Goal: Obtain resource: Download file/media

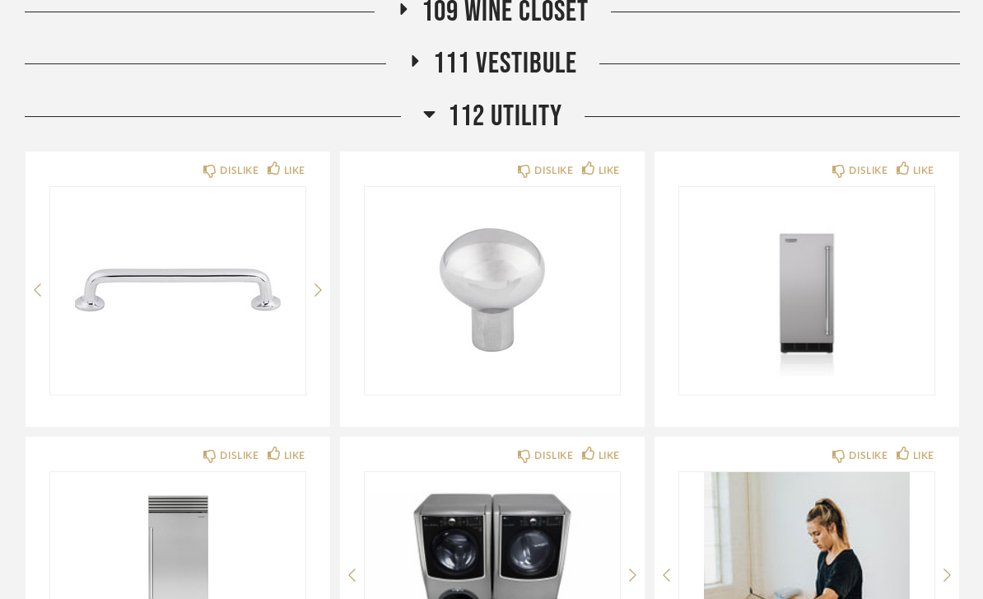
click at [525, 119] on span "112 Utility" at bounding box center [505, 117] width 114 height 35
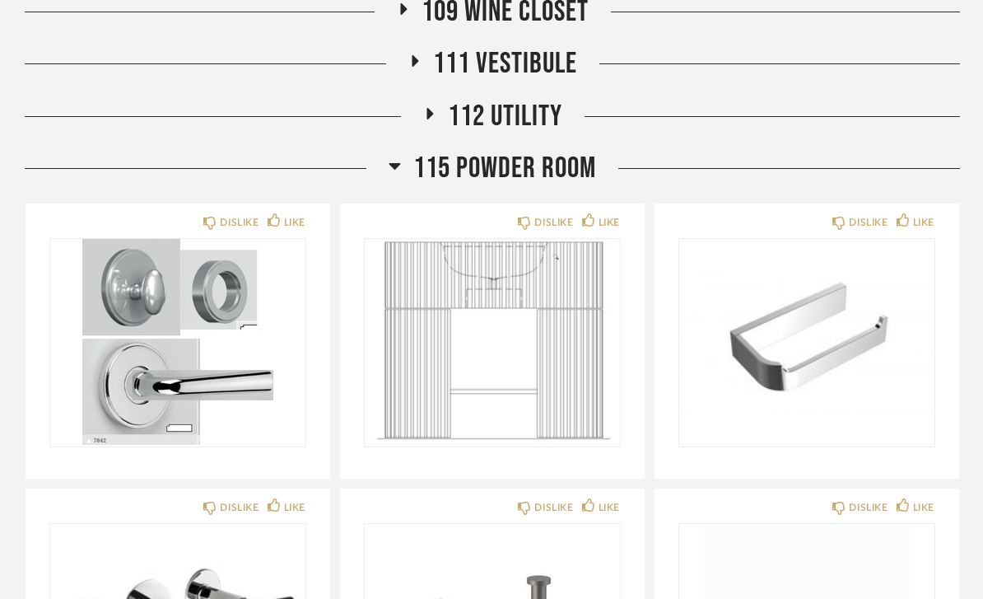
scroll to position [628, 0]
click at [546, 170] on span "115 Powder Room" at bounding box center [504, 169] width 183 height 35
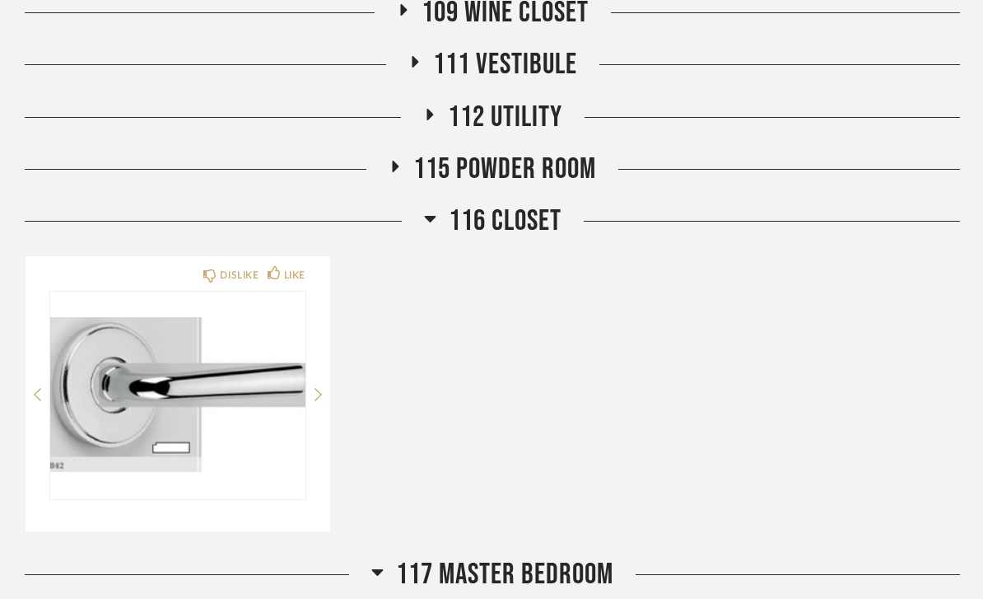
click at [549, 215] on span "116 CLOSET" at bounding box center [505, 220] width 113 height 35
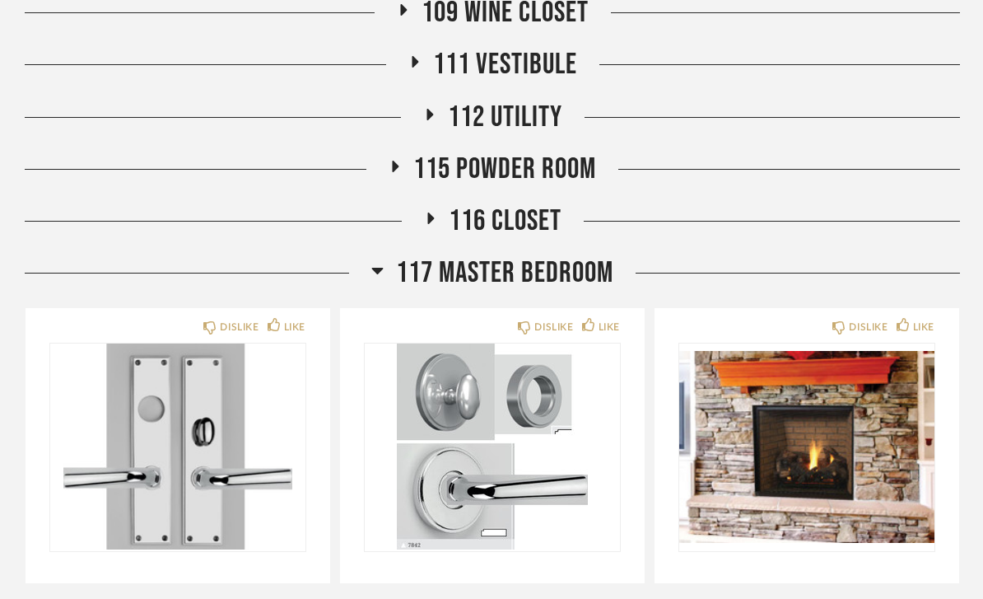
click at [557, 268] on span "117 Master Bedroom" at bounding box center [504, 272] width 217 height 35
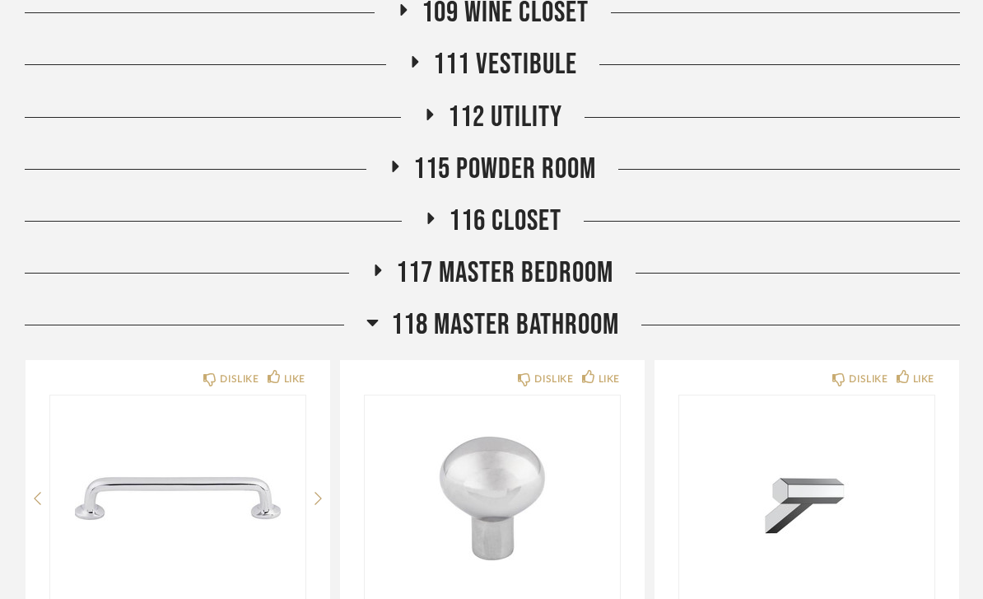
click at [569, 317] on span "118 Master Bathroom" at bounding box center [505, 324] width 228 height 35
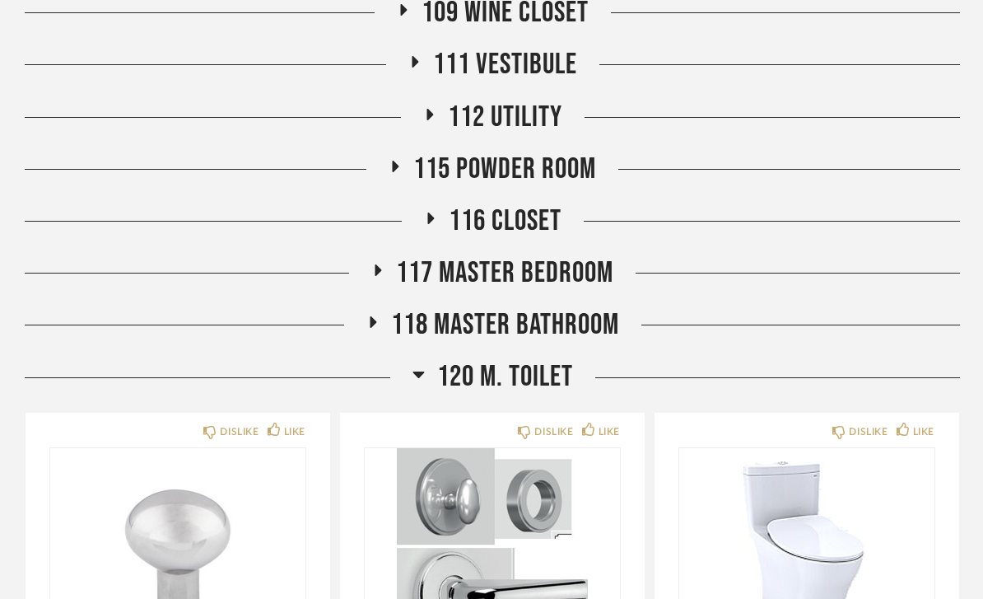
click at [558, 382] on span "120 M. TOILET" at bounding box center [505, 376] width 136 height 35
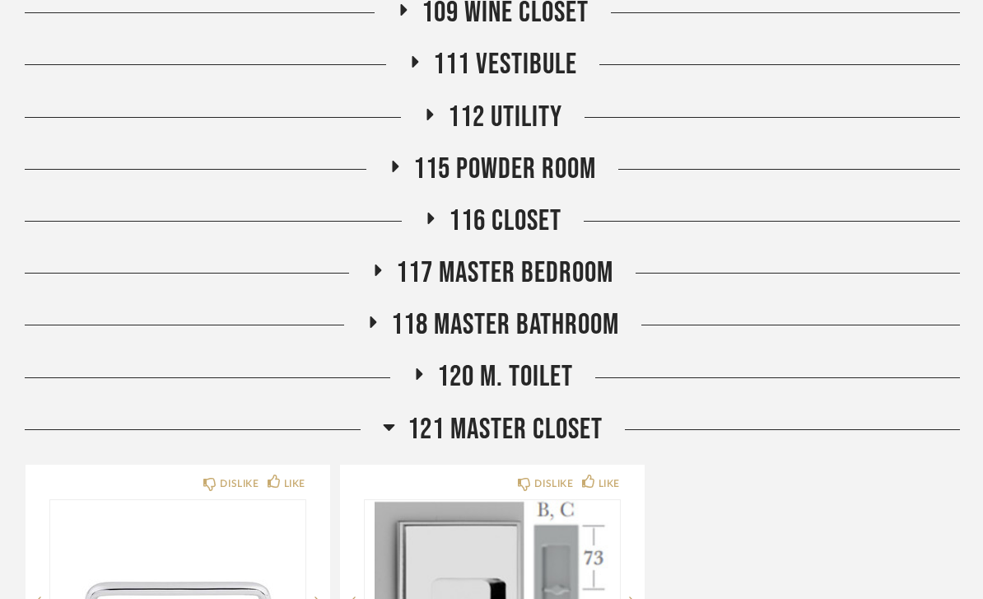
click at [546, 424] on span "121 Master Closet" at bounding box center [505, 429] width 195 height 35
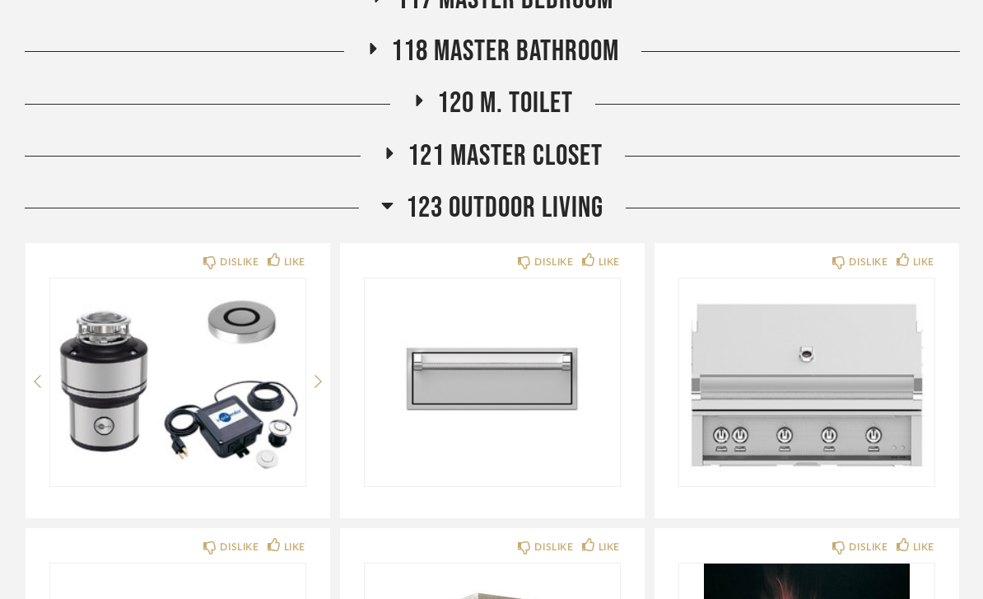
scroll to position [902, 0]
click at [560, 209] on span "123 Outdoor Living" at bounding box center [505, 207] width 198 height 35
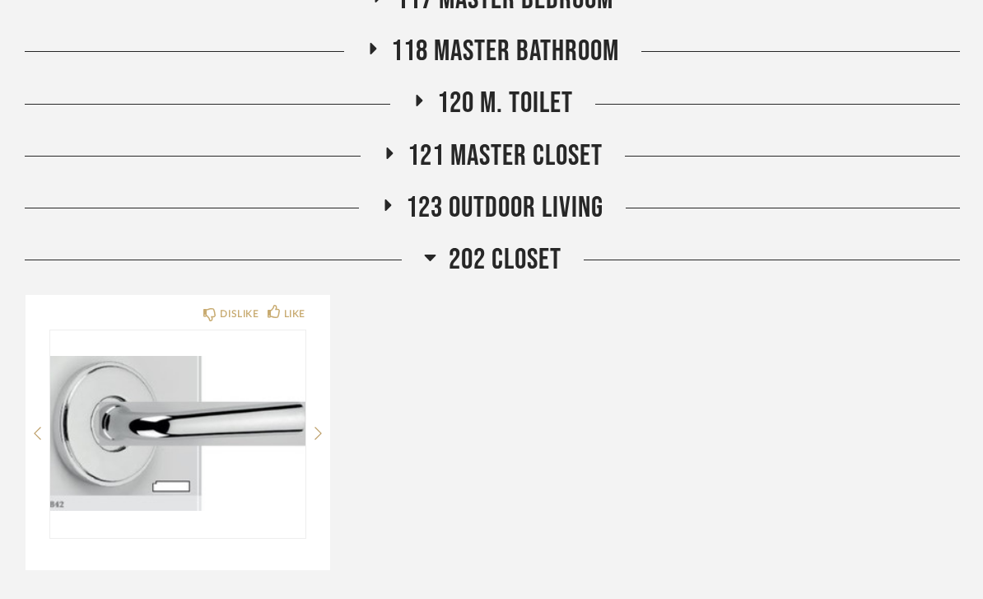
click at [534, 259] on span "202 CLOSET" at bounding box center [505, 259] width 113 height 35
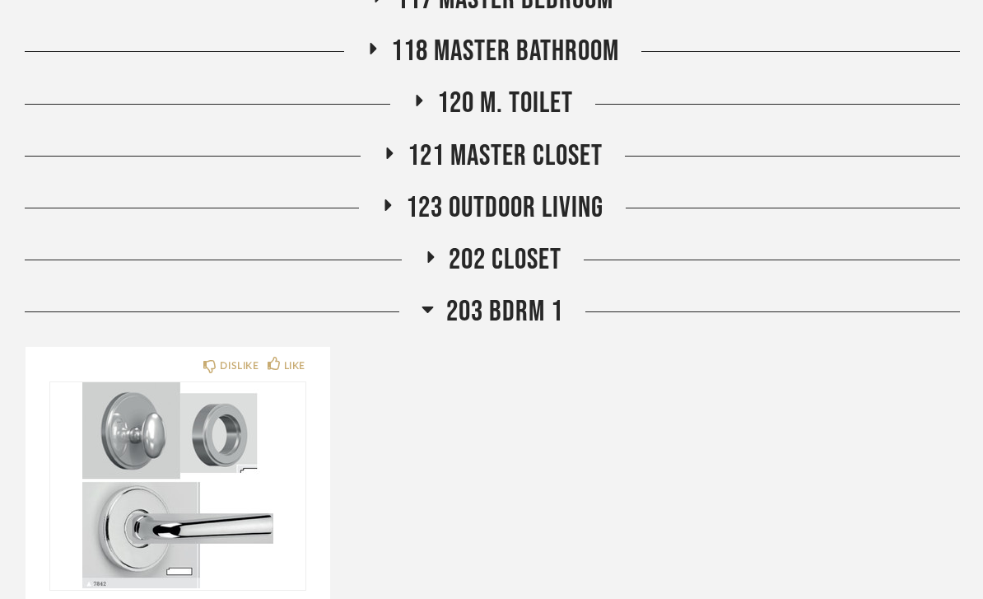
click at [544, 310] on span "203 BDRM 1" at bounding box center [504, 311] width 117 height 35
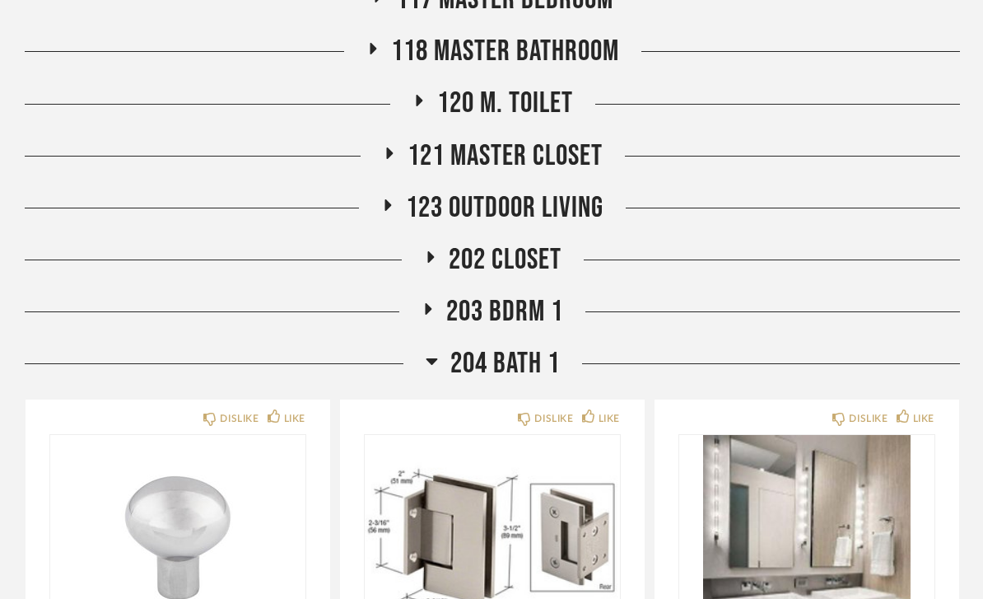
click at [544, 362] on span "204 Bath 1" at bounding box center [505, 363] width 110 height 35
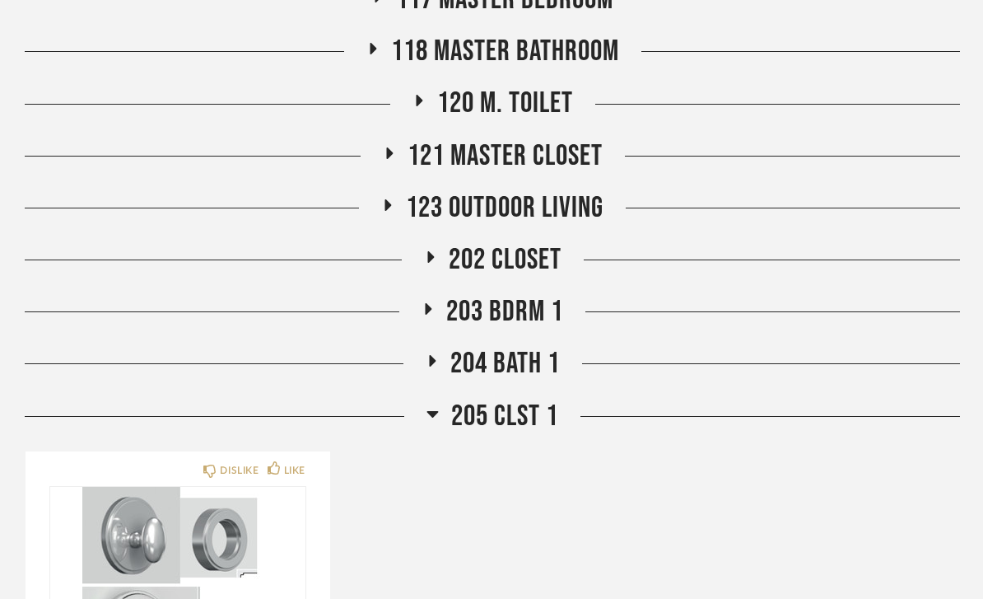
click at [538, 416] on span "205 CLST 1" at bounding box center [504, 416] width 107 height 35
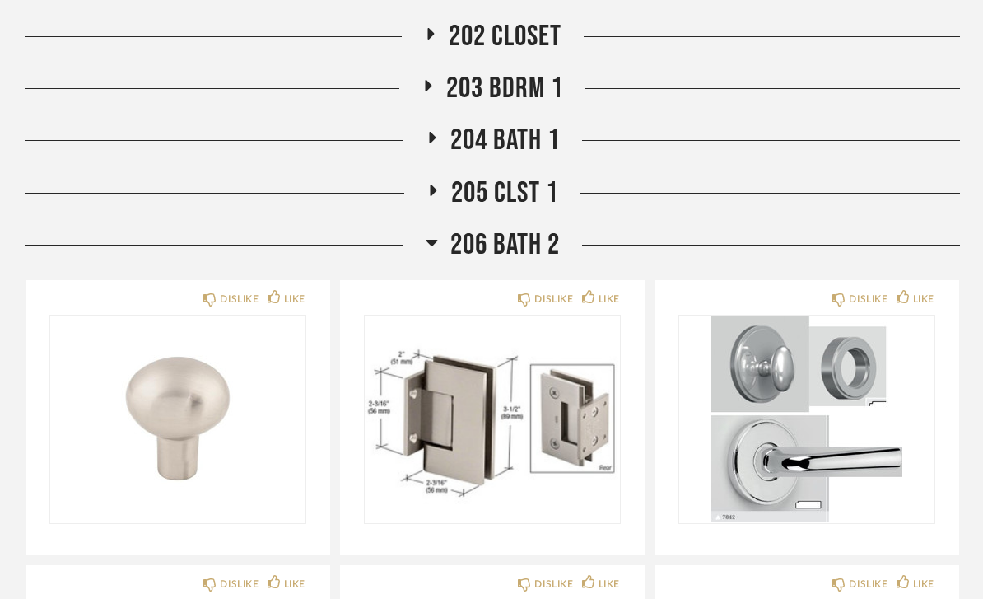
scroll to position [1127, 0]
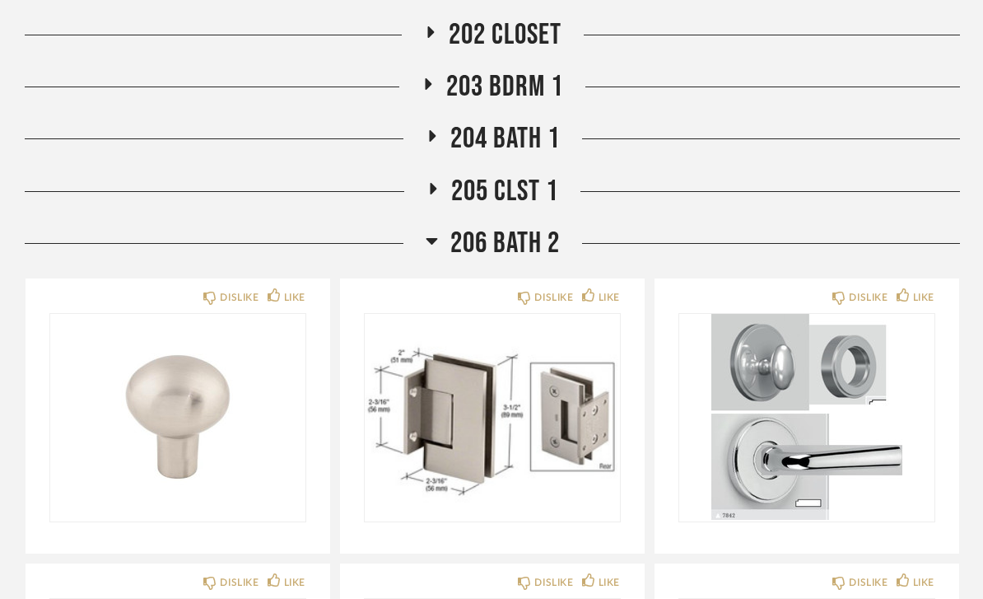
click at [518, 240] on span "206 Bath 2" at bounding box center [505, 243] width 110 height 35
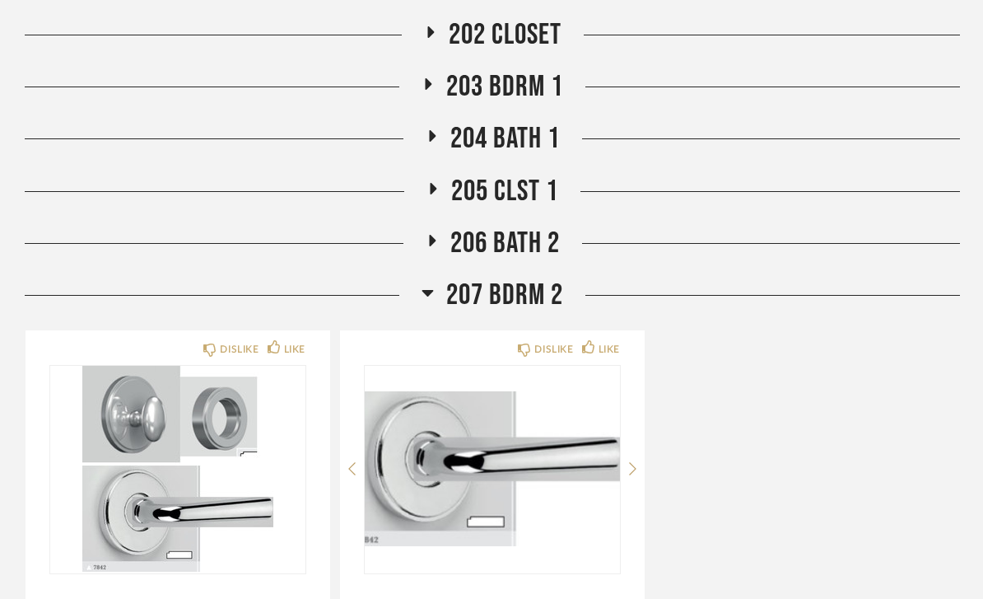
click at [534, 294] on span "207 Bdrm 2" at bounding box center [504, 295] width 117 height 35
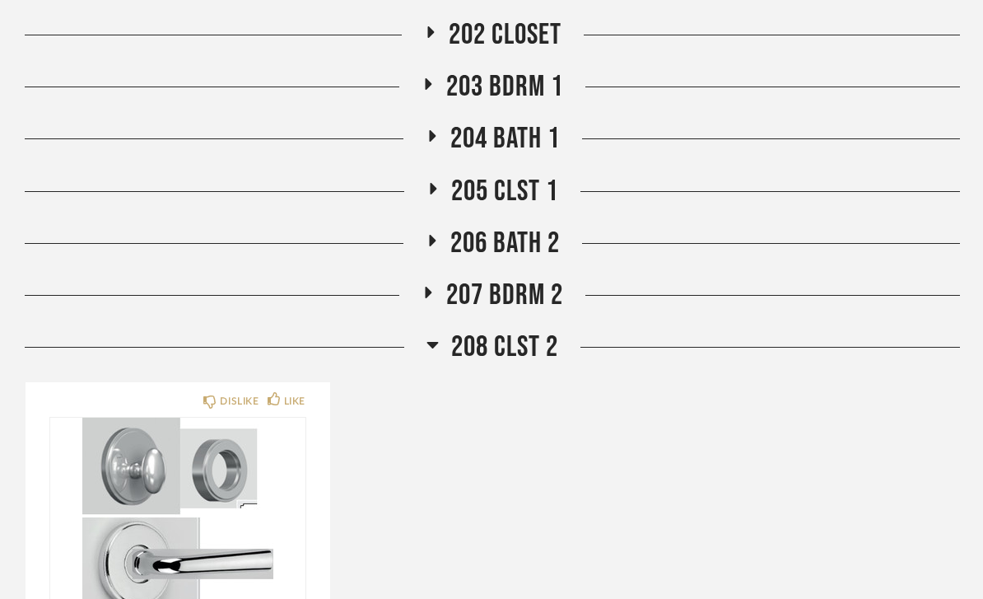
click at [517, 343] on span "208 CLST 2" at bounding box center [504, 346] width 107 height 35
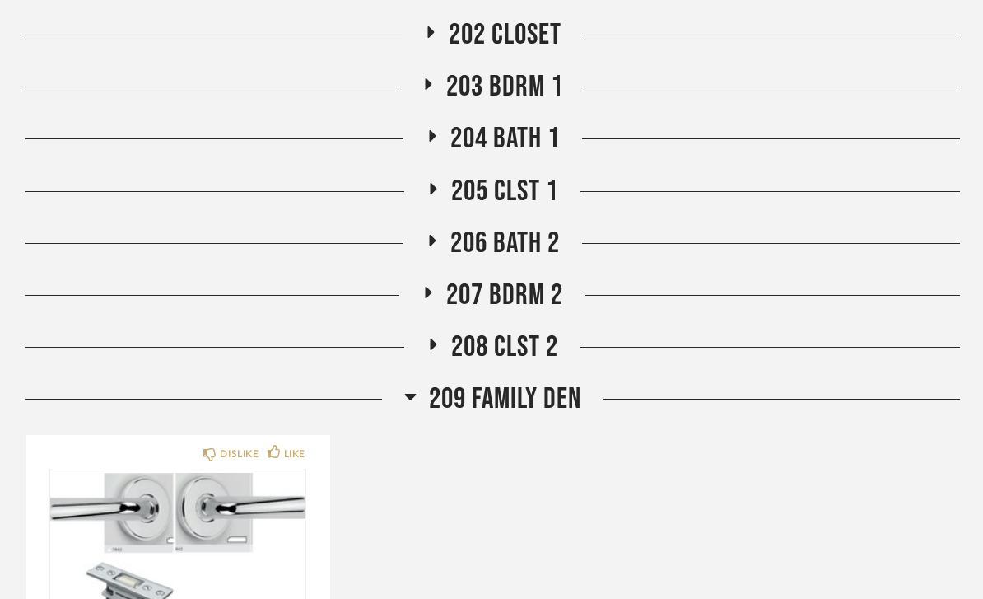
click at [539, 381] on span "209 Family Den" at bounding box center [505, 398] width 152 height 35
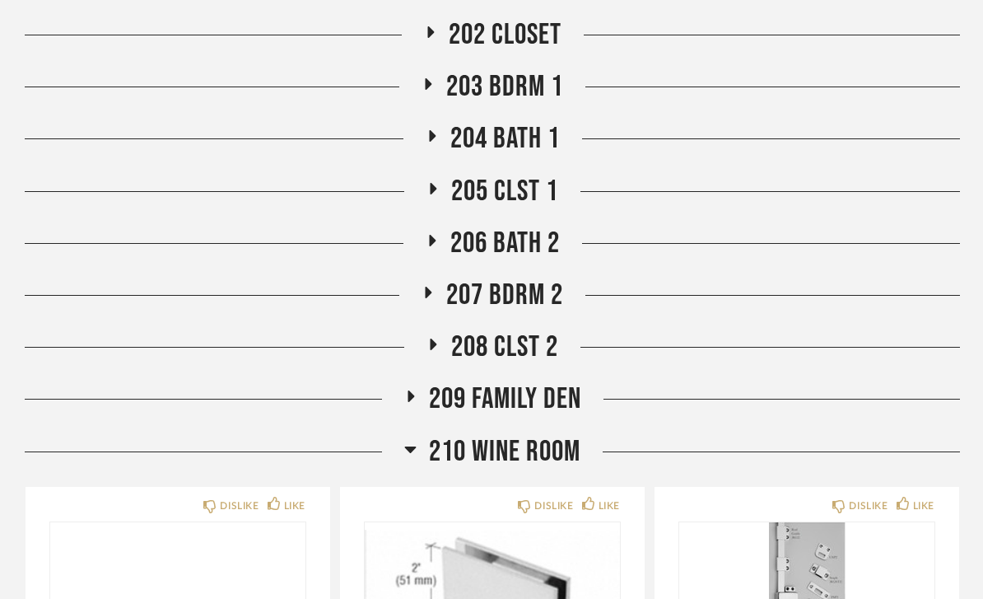
click at [551, 455] on span "210 Wine Room" at bounding box center [505, 451] width 152 height 35
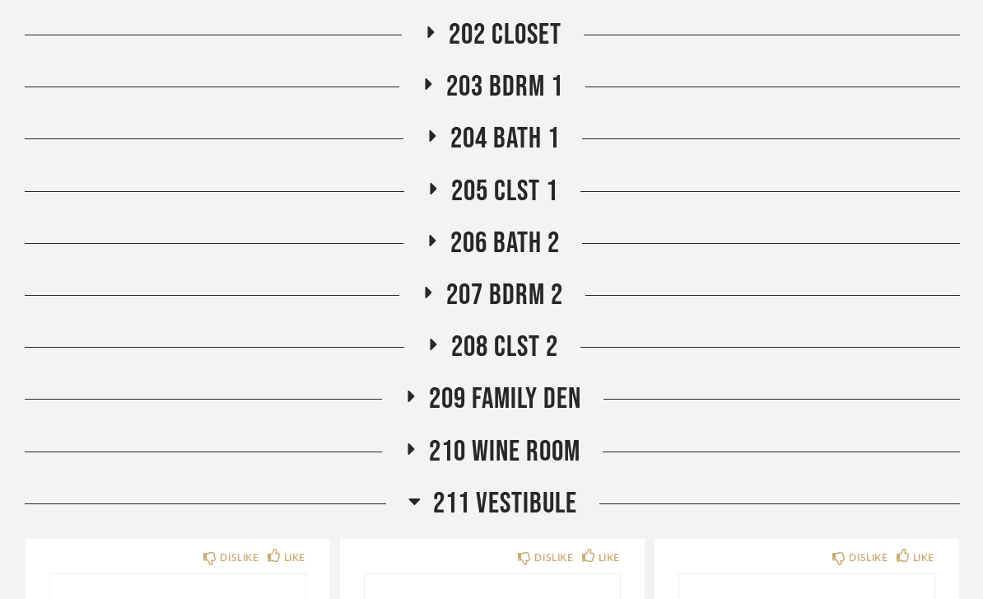
click at [547, 494] on span "211 VESTIBULE" at bounding box center [505, 503] width 144 height 35
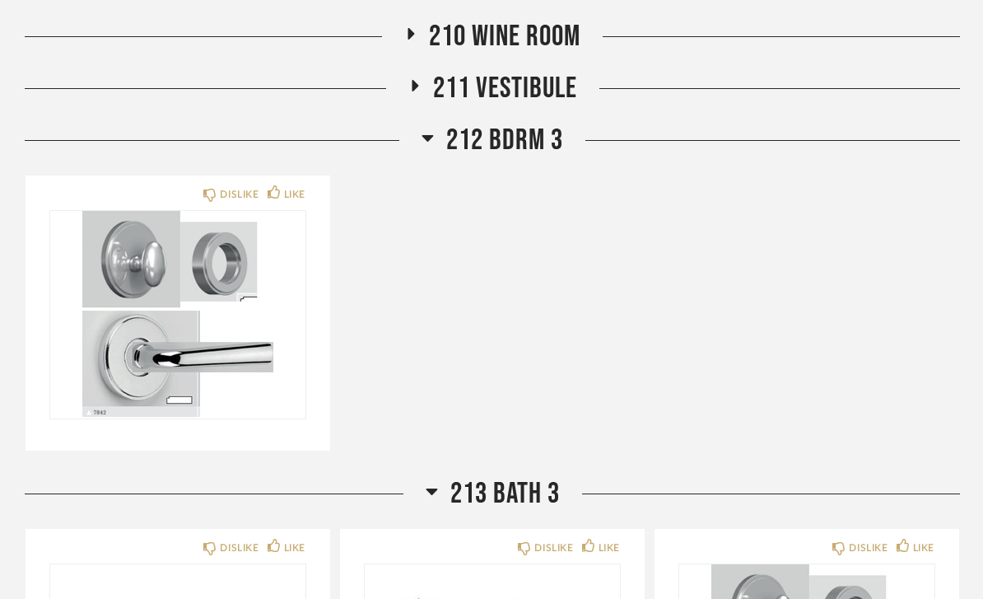
click at [508, 143] on span "212 BDRM 3" at bounding box center [504, 141] width 117 height 35
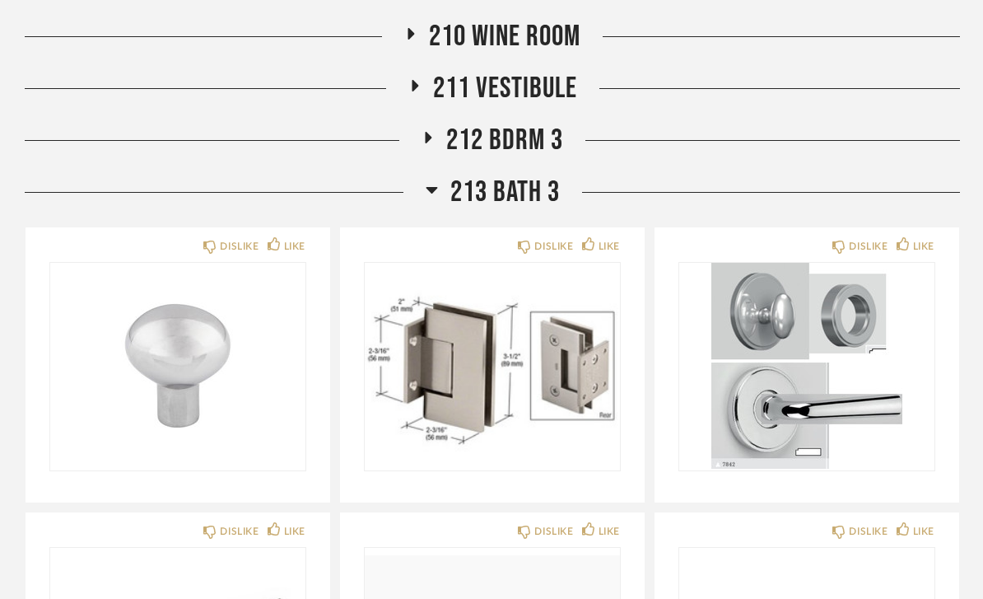
scroll to position [1542, 0]
click at [530, 195] on span "213 Bath 3" at bounding box center [505, 192] width 110 height 35
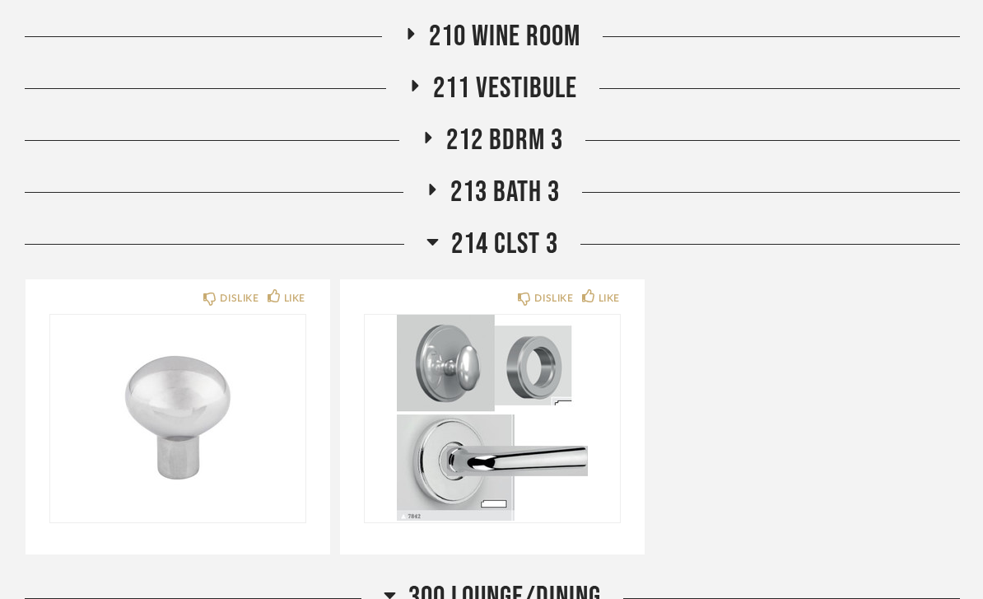
click at [521, 239] on span "214 CLST 3" at bounding box center [504, 243] width 107 height 35
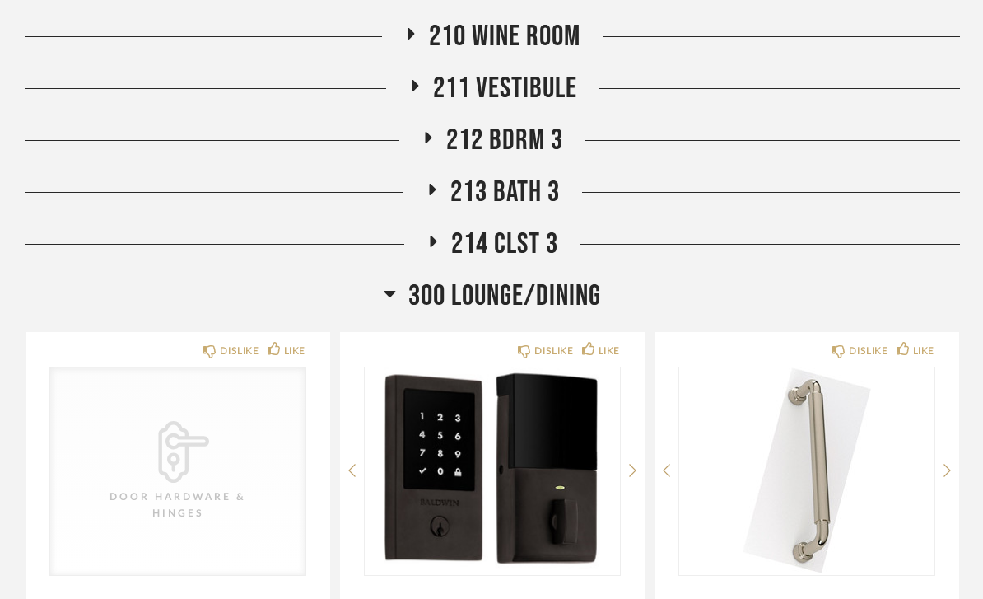
click at [541, 278] on span "300 Lounge/Dining" at bounding box center [504, 295] width 193 height 35
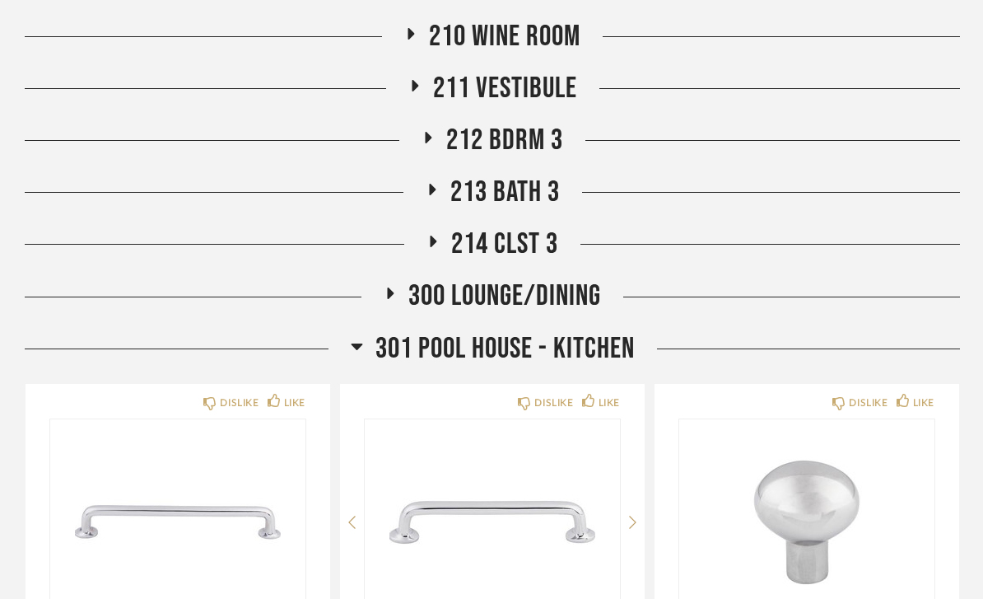
click at [567, 348] on span "301 Pool House - Kitchen" at bounding box center [505, 348] width 259 height 35
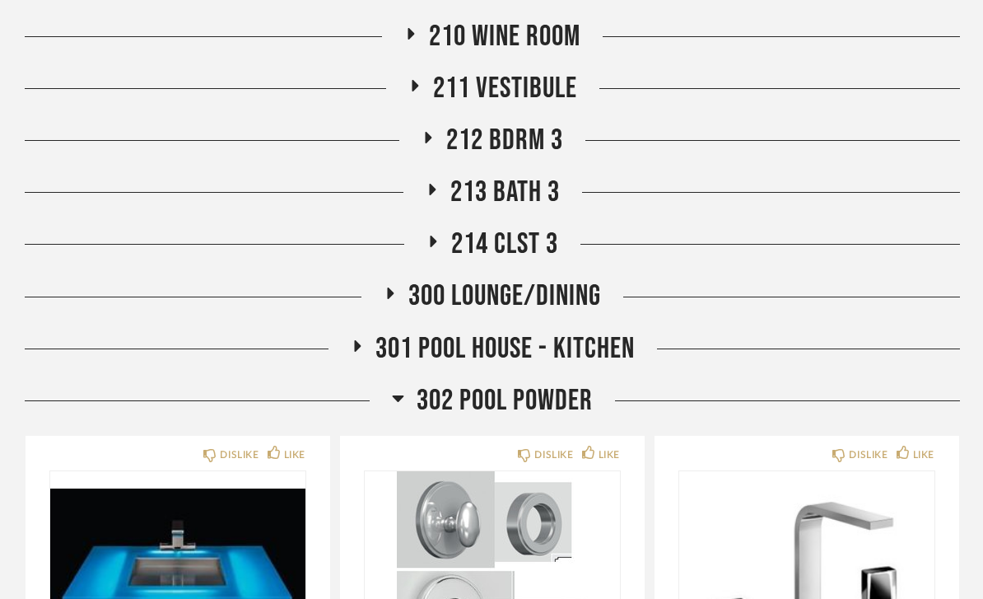
click at [626, 346] on span "301 Pool House - Kitchen" at bounding box center [505, 348] width 259 height 35
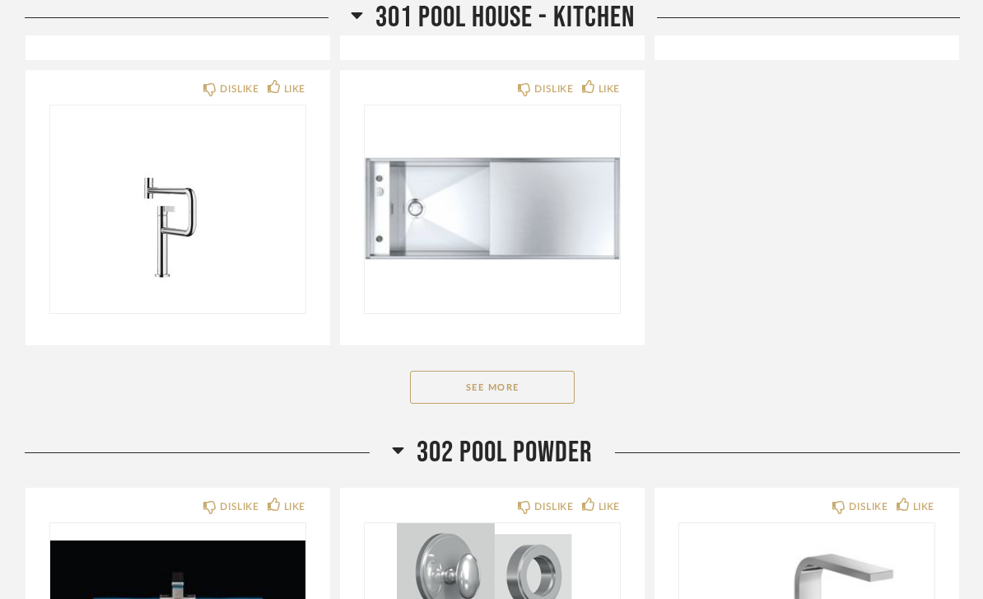
click at [529, 384] on button "See More" at bounding box center [492, 387] width 165 height 33
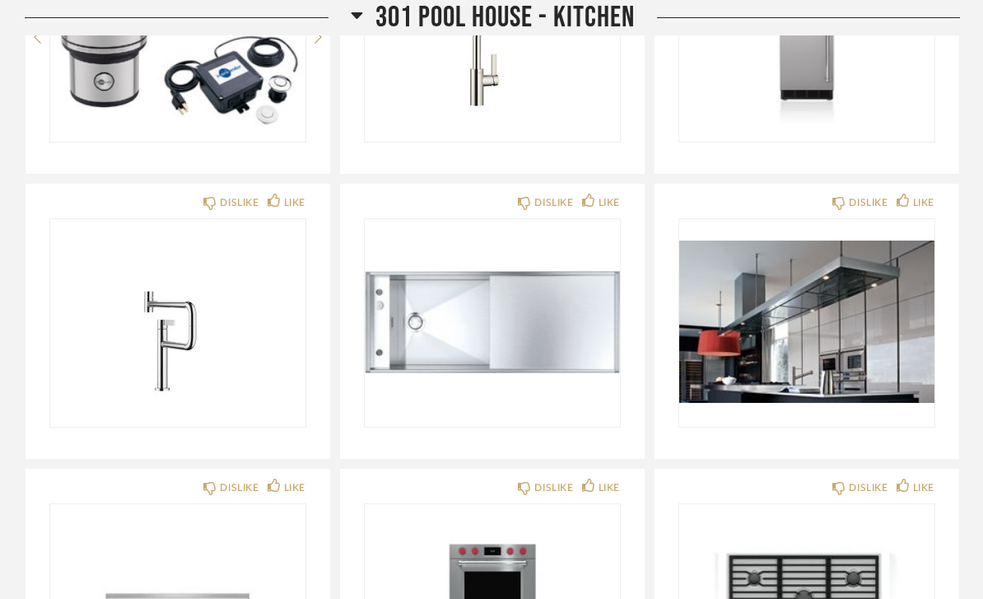
scroll to position [2316, 0]
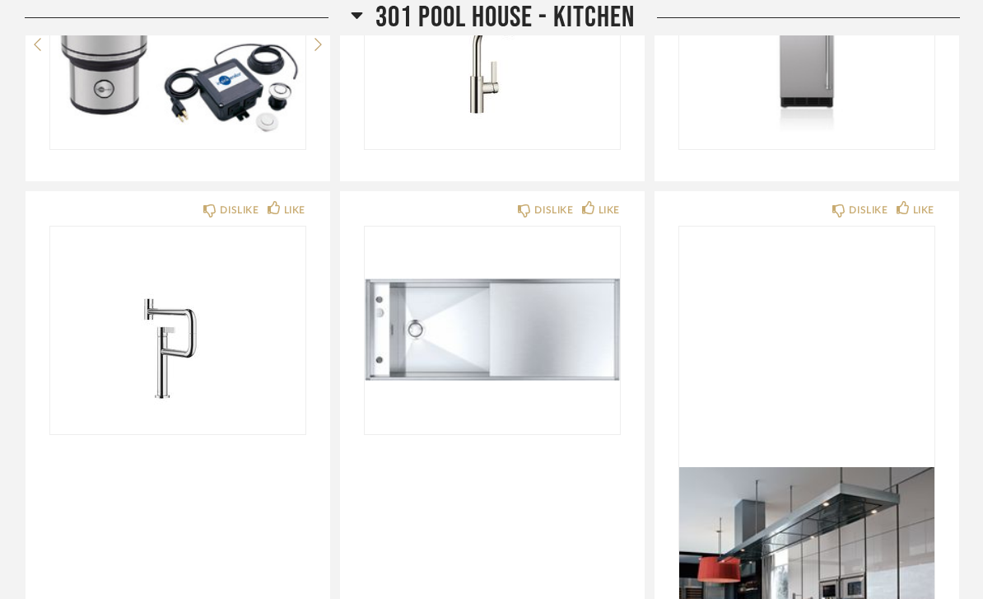
click at [890, 446] on img at bounding box center [806, 549] width 255 height 206
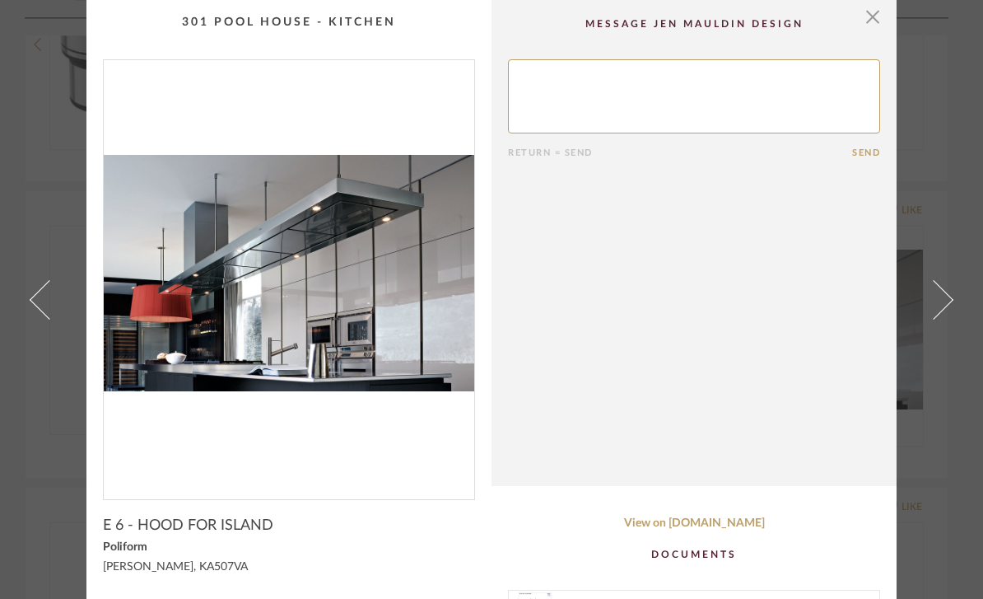
scroll to position [0, 0]
click at [878, 24] on span "button" at bounding box center [872, 16] width 33 height 33
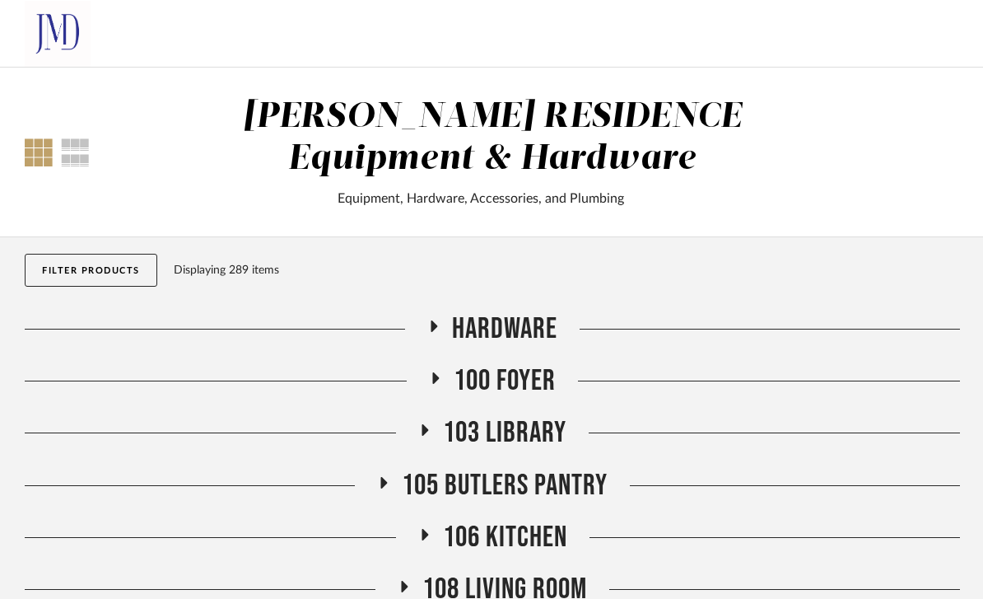
scroll to position [2316, 0]
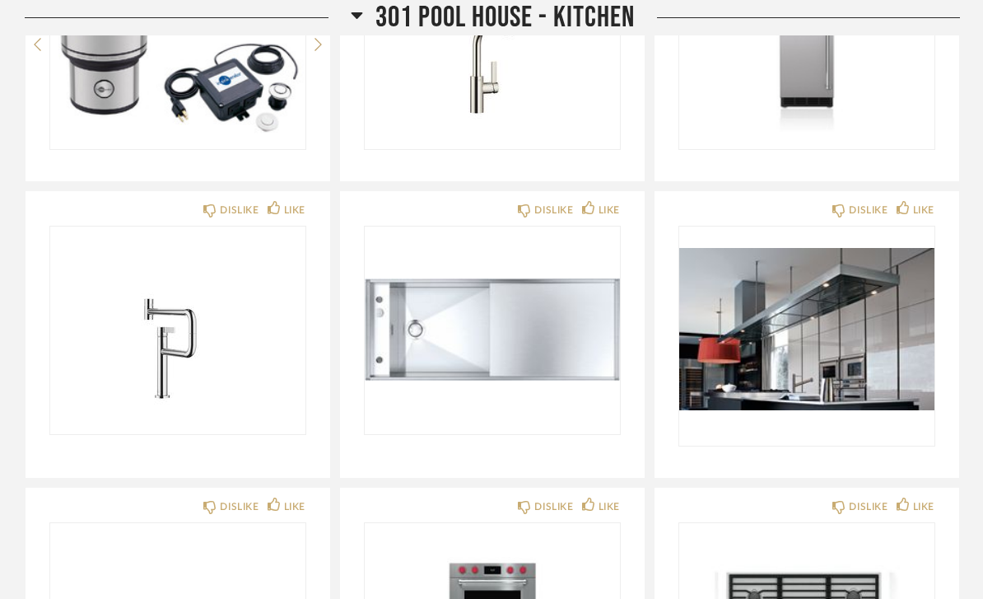
click at [587, 24] on span "301 Pool House - Kitchen" at bounding box center [505, 17] width 259 height 35
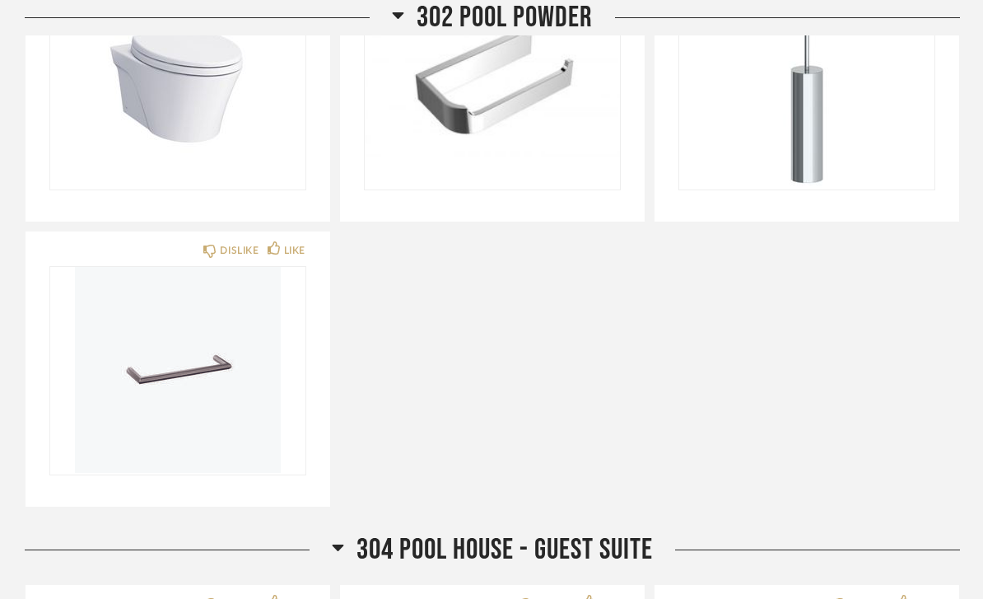
click at [577, 22] on span "302 Pool Powder" at bounding box center [505, 17] width 176 height 35
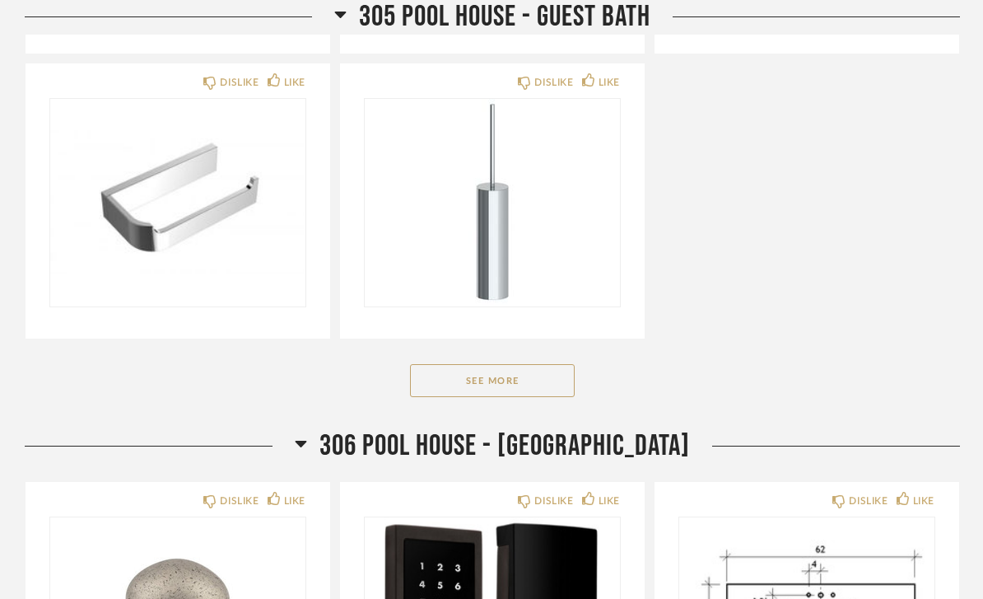
click at [541, 375] on button "See More" at bounding box center [492, 381] width 165 height 33
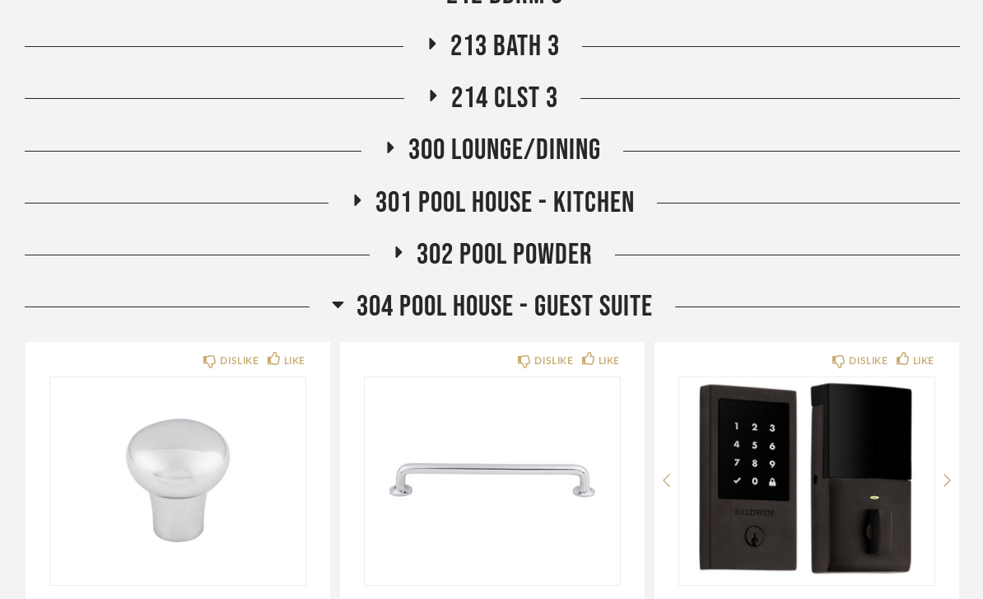
scroll to position [1673, 0]
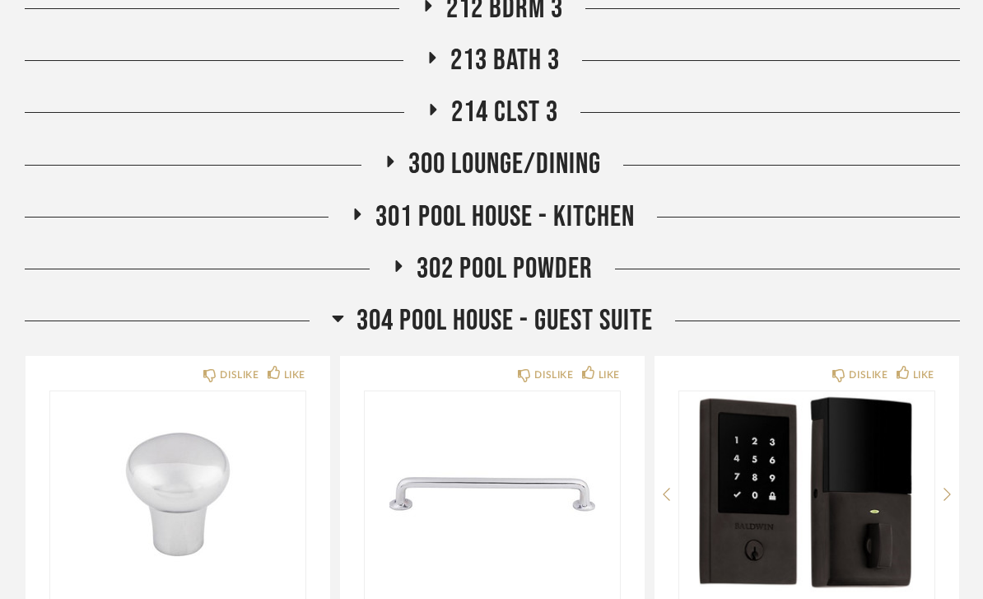
click at [618, 321] on span "304 POOL HOUSE - GUEST SUITE" at bounding box center [505, 320] width 296 height 35
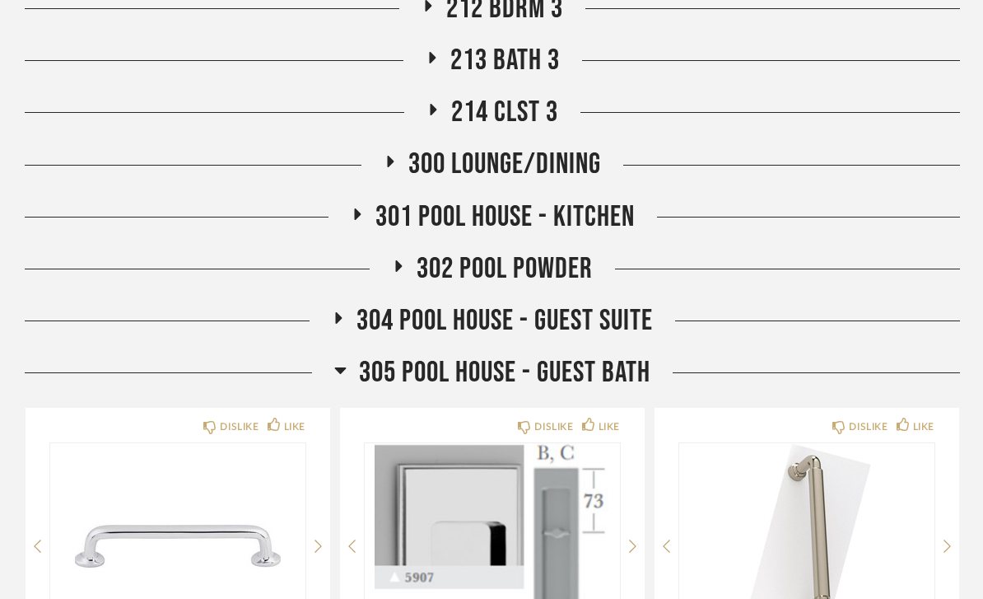
click at [573, 265] on span "302 Pool Powder" at bounding box center [505, 268] width 176 height 35
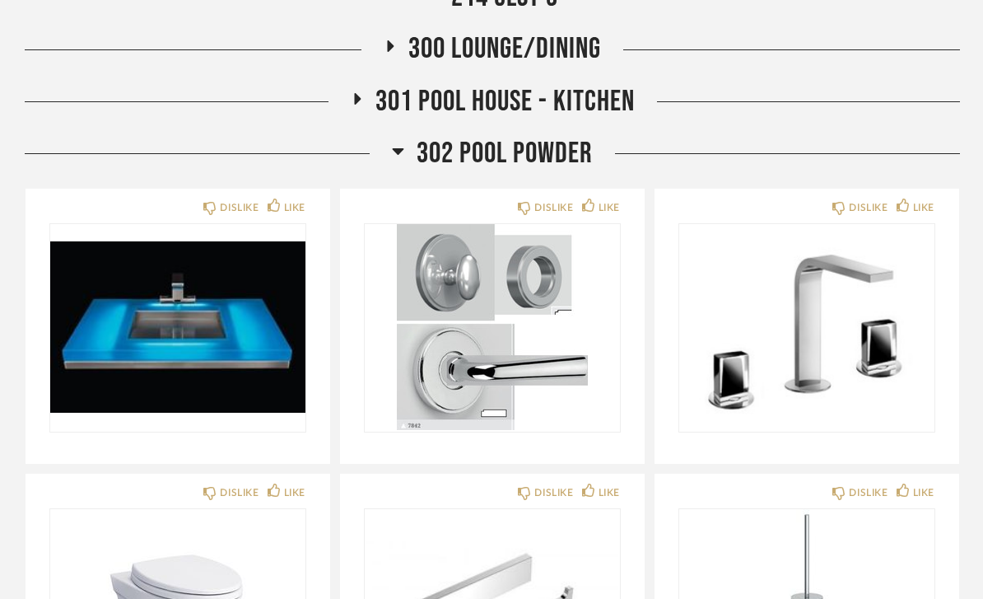
scroll to position [1789, 0]
click at [246, 350] on img at bounding box center [177, 327] width 255 height 206
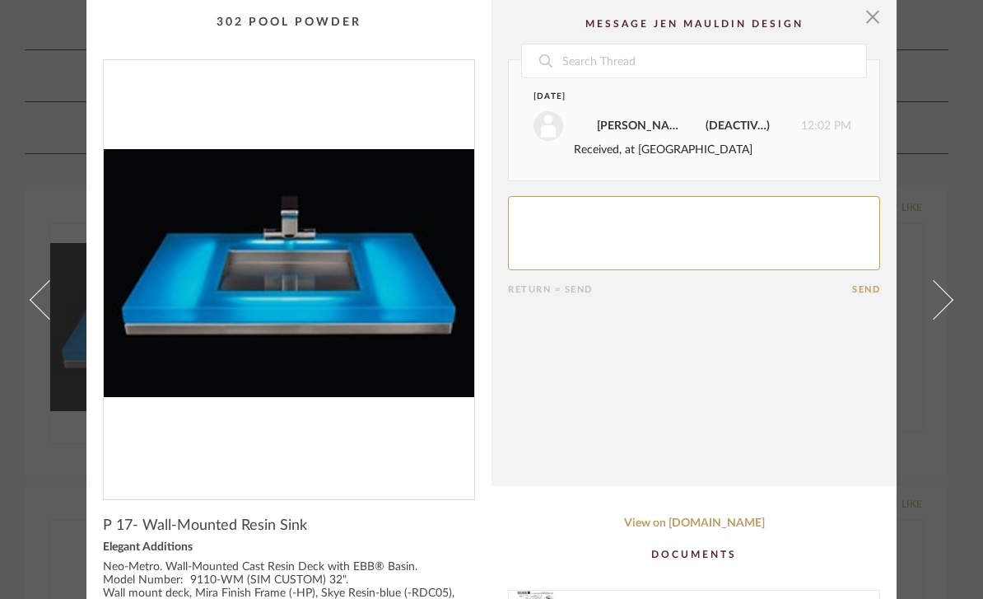
scroll to position [0, 0]
click at [368, 285] on img "0" at bounding box center [289, 273] width 371 height 426
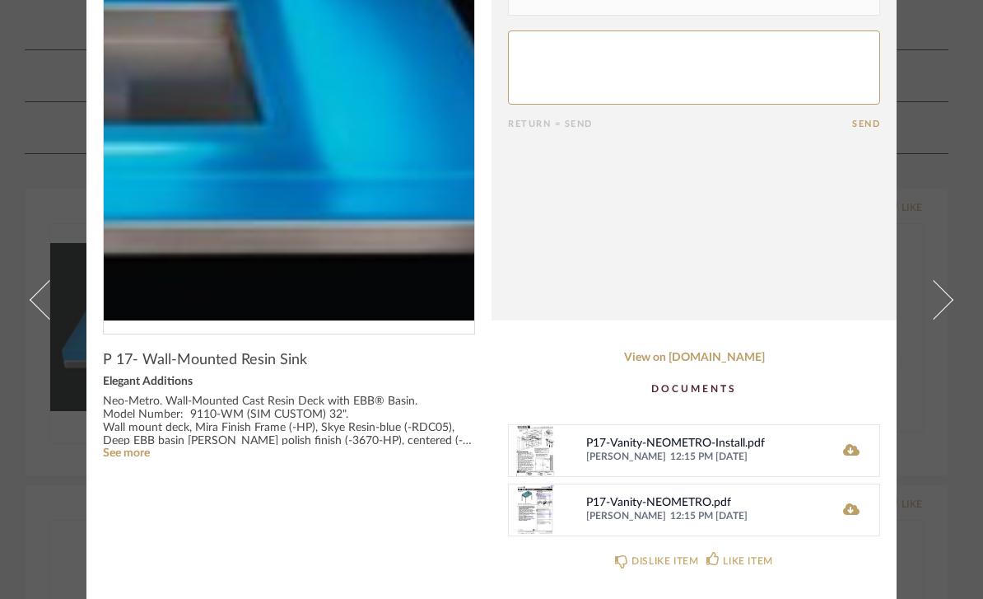
scroll to position [166, 0]
click at [797, 455] on span "12:15 PM [DATE]" at bounding box center [744, 456] width 148 height 13
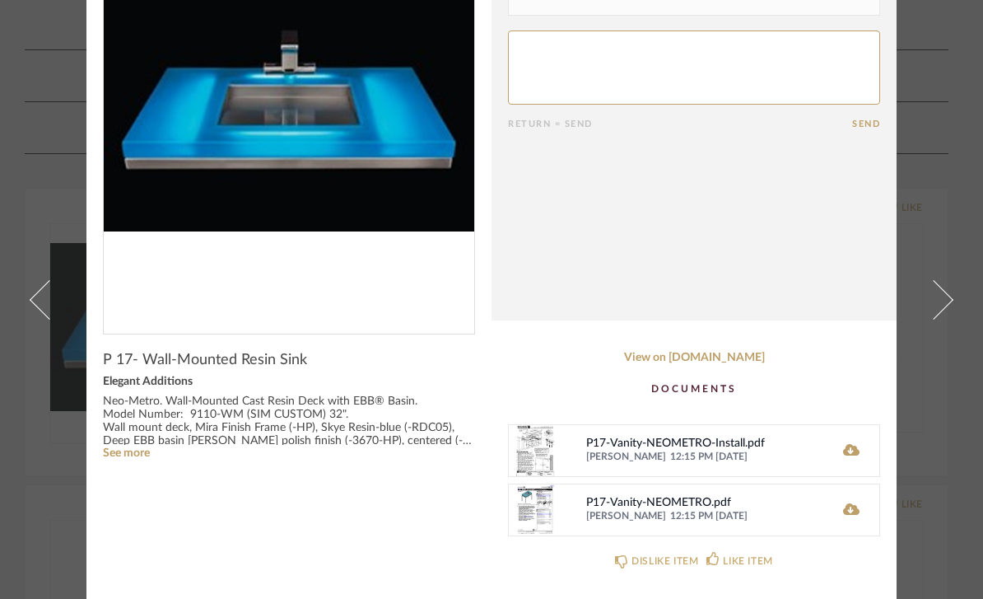
click at [850, 452] on icon at bounding box center [851, 449] width 16 height 13
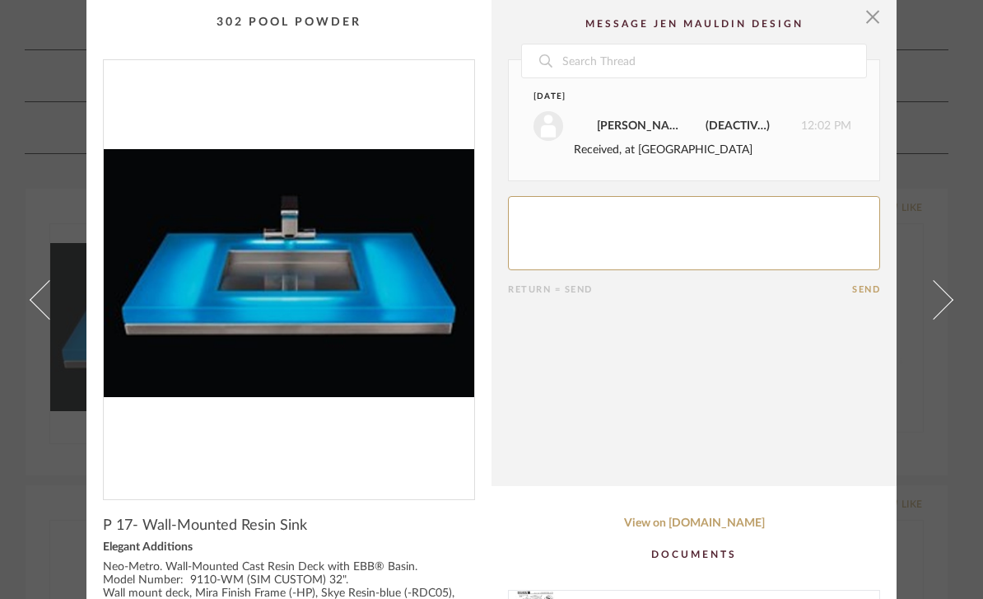
scroll to position [0, 0]
click at [878, 19] on span "button" at bounding box center [872, 16] width 33 height 33
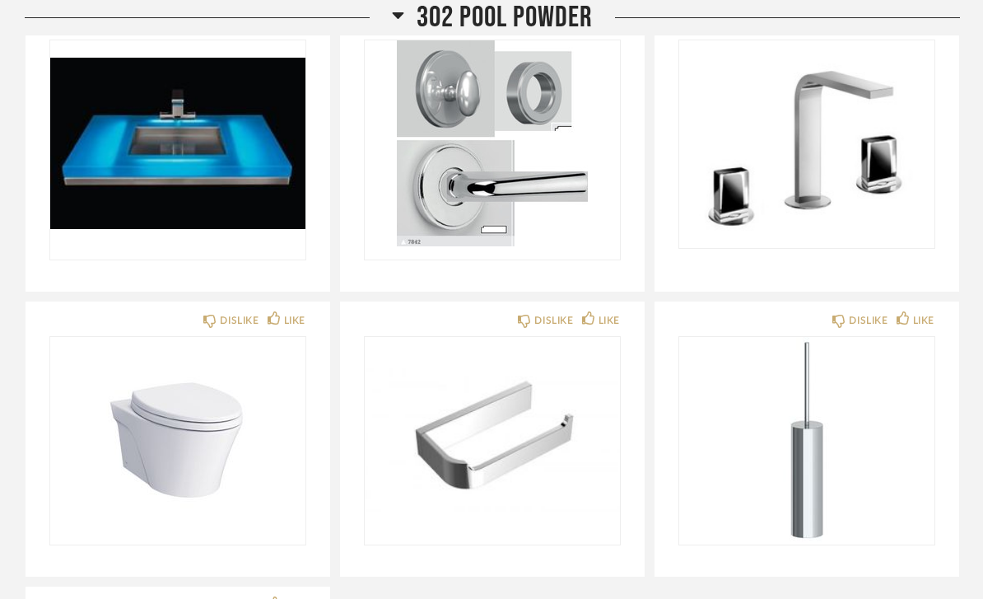
scroll to position [1973, 0]
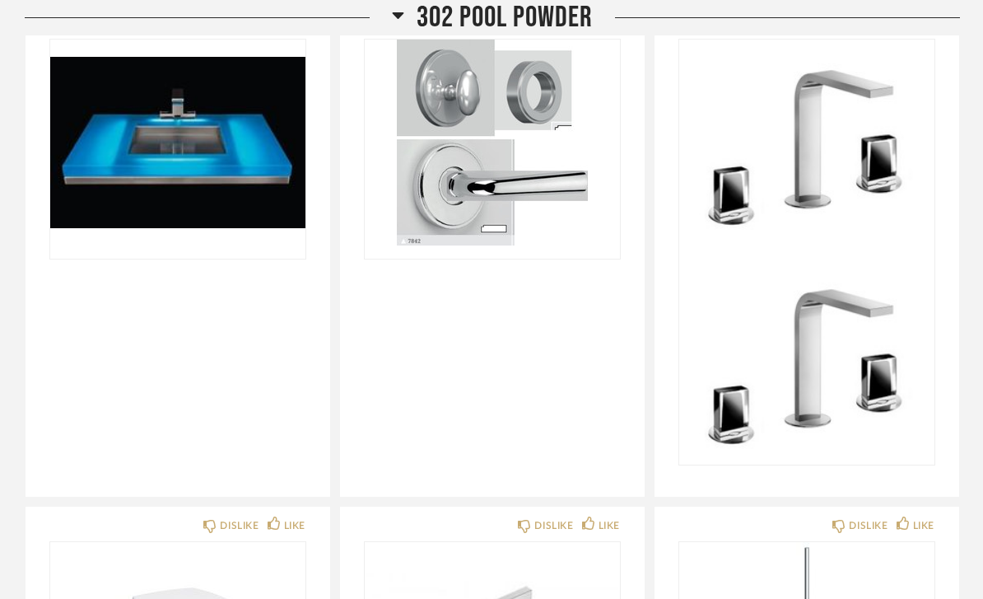
click at [843, 259] on img at bounding box center [806, 362] width 255 height 206
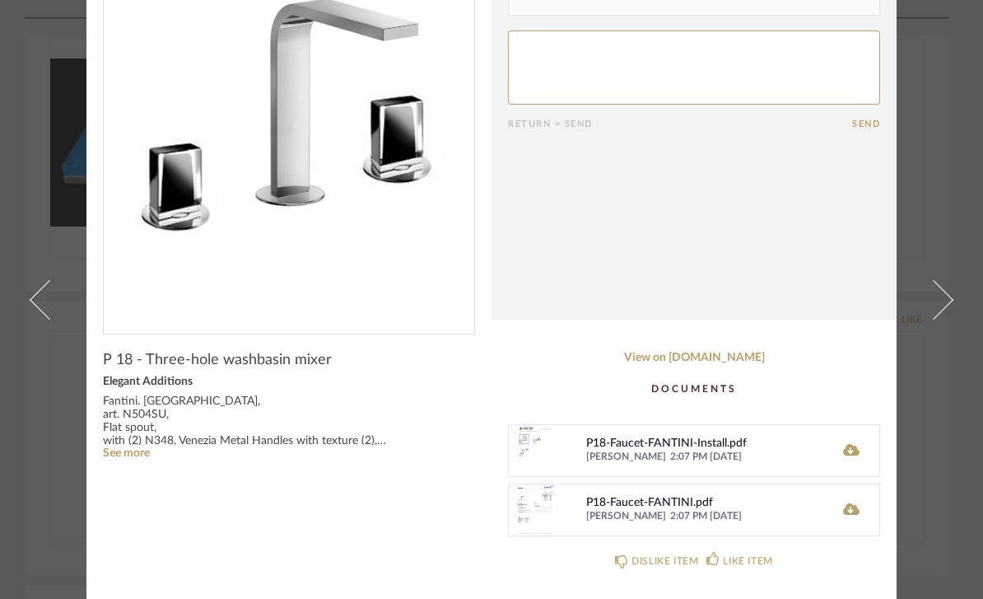
scroll to position [166, 0]
click at [848, 457] on fa-icon at bounding box center [851, 450] width 16 height 13
click at [817, 528] on div "P18-Faucet-FANTINI.pdf [PERSON_NAME] 2:07 PM [DATE]" at bounding box center [694, 509] width 372 height 53
click at [805, 500] on div "P18-Faucet-FANTINI.pdf" at bounding box center [702, 503] width 232 height 13
click at [858, 514] on icon at bounding box center [851, 509] width 16 height 12
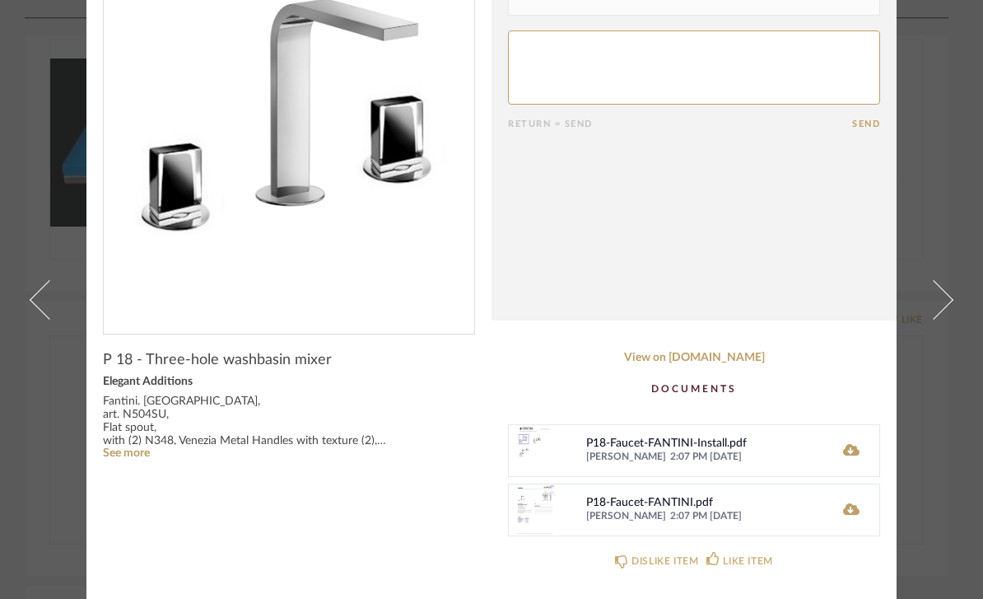
click at [855, 513] on icon at bounding box center [851, 509] width 16 height 12
click at [772, 517] on span "2:07 PM [DATE]" at bounding box center [744, 516] width 148 height 13
click at [857, 511] on icon at bounding box center [851, 509] width 16 height 12
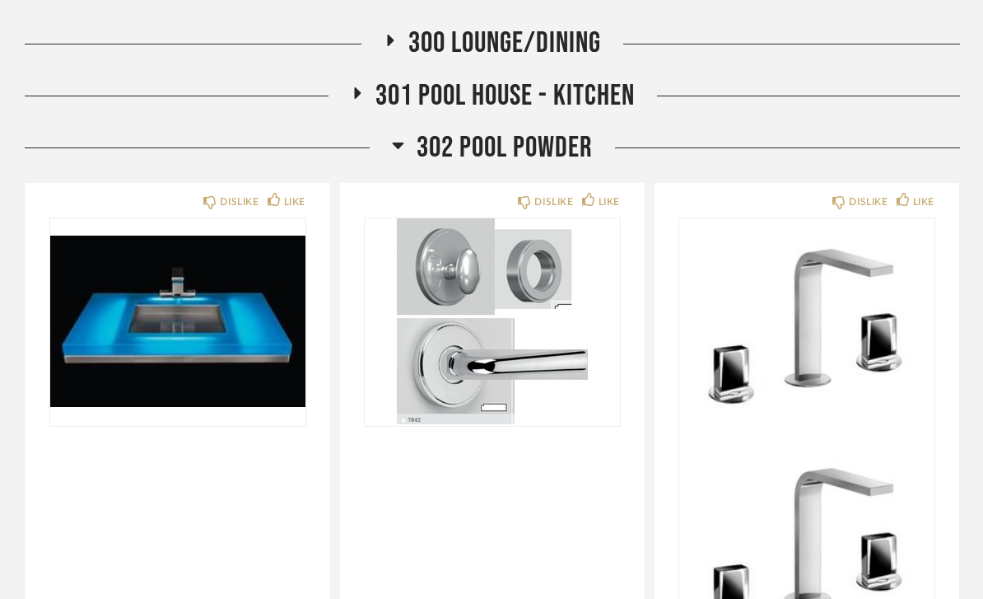
scroll to position [1794, 0]
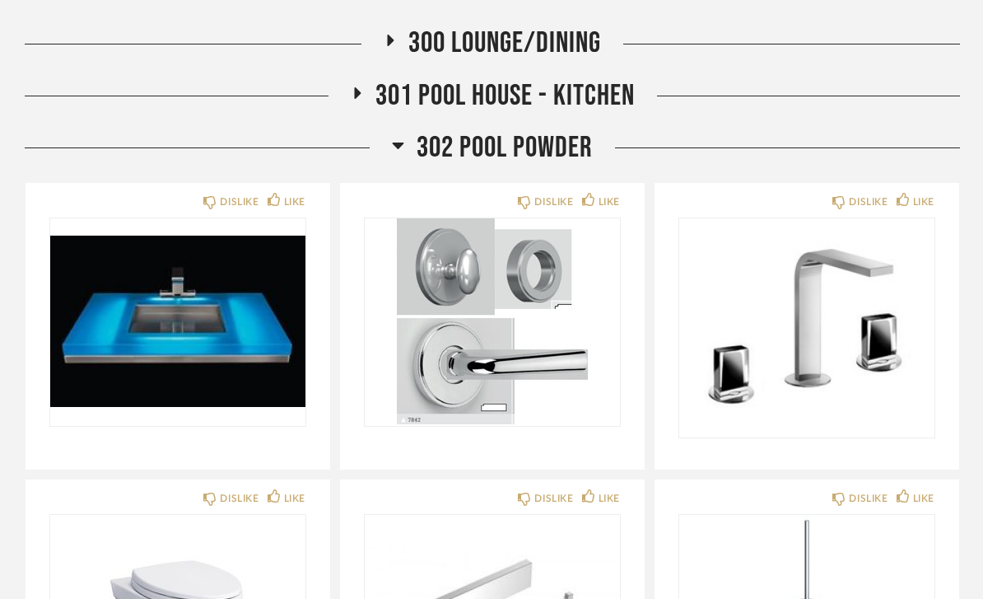
click at [540, 148] on span "302 Pool Powder" at bounding box center [505, 147] width 176 height 35
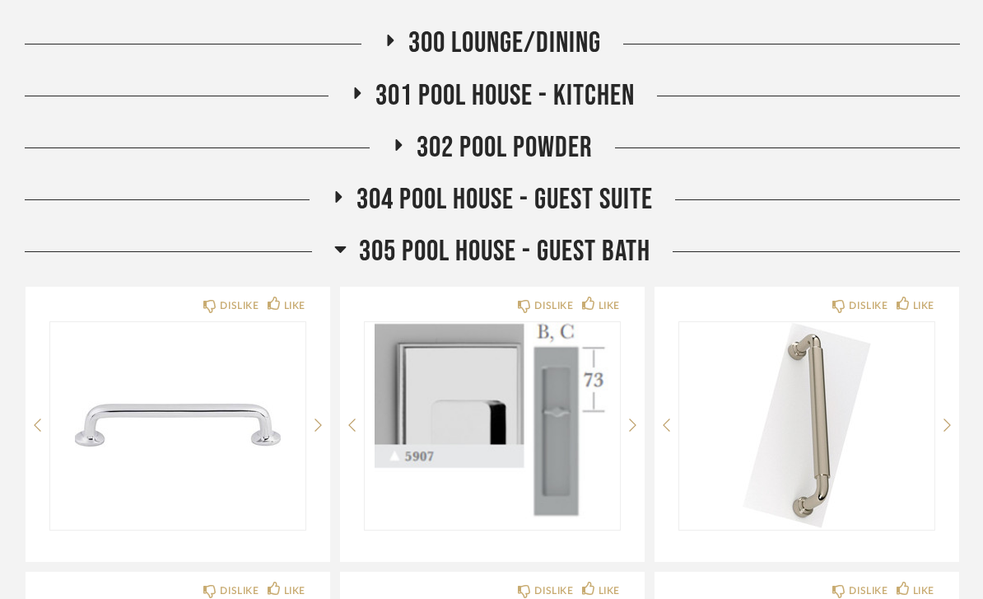
click at [573, 235] on span "305 Pool House - Guest Bath" at bounding box center [505, 251] width 292 height 35
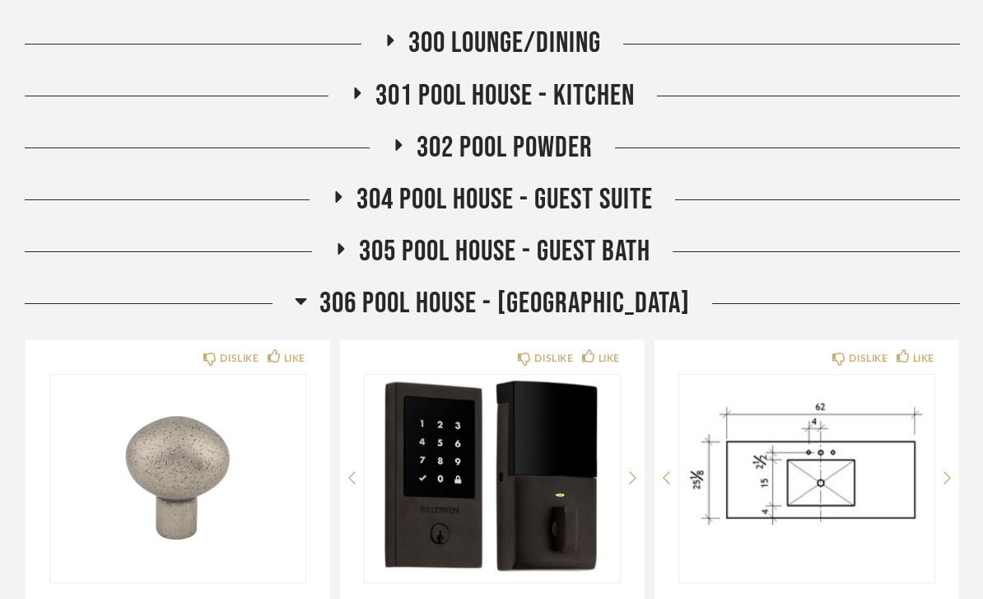
click at [590, 290] on span "306 Pool House - [GEOGRAPHIC_DATA]" at bounding box center [505, 303] width 371 height 35
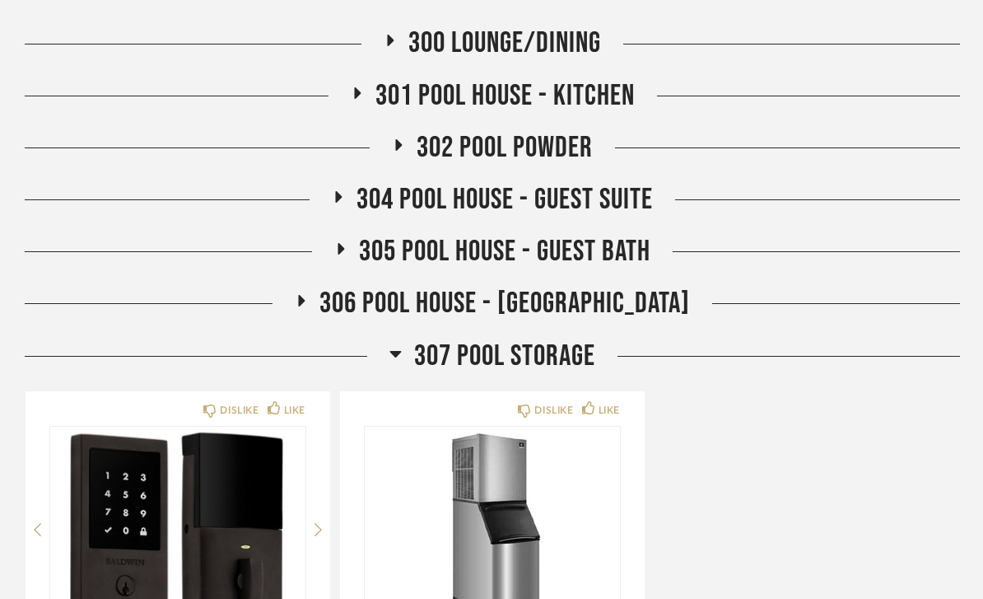
click at [581, 339] on span "307 Pool Storage" at bounding box center [504, 355] width 181 height 35
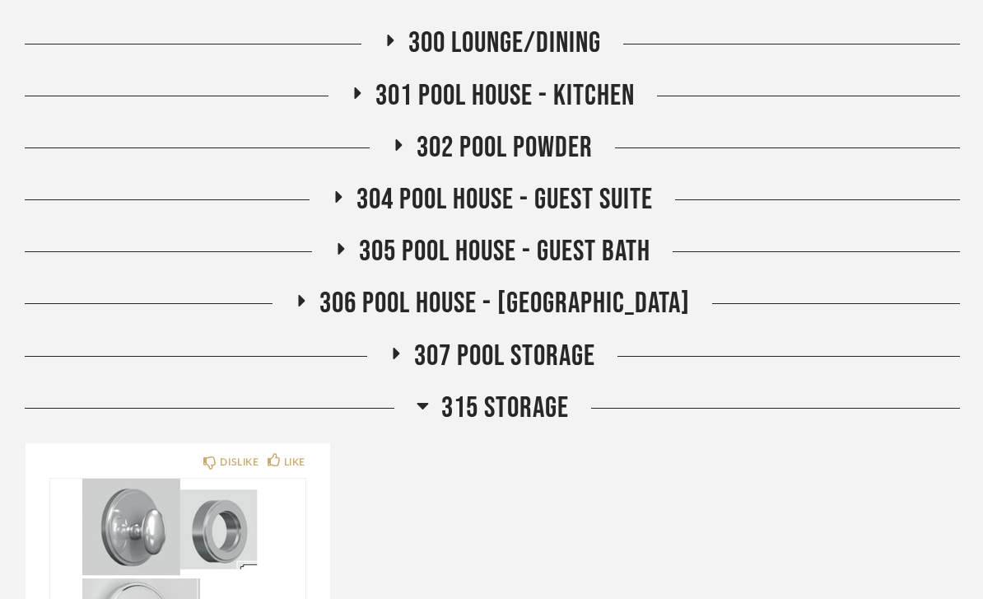
click at [544, 418] on span "315 STORAGE" at bounding box center [505, 407] width 128 height 35
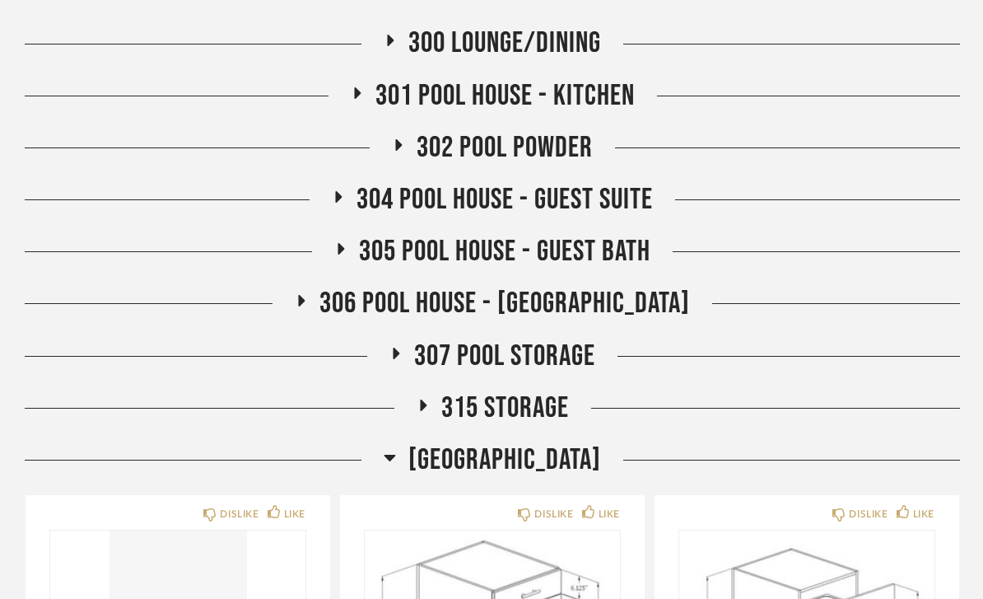
click at [593, 454] on span "[GEOGRAPHIC_DATA]" at bounding box center [504, 459] width 193 height 35
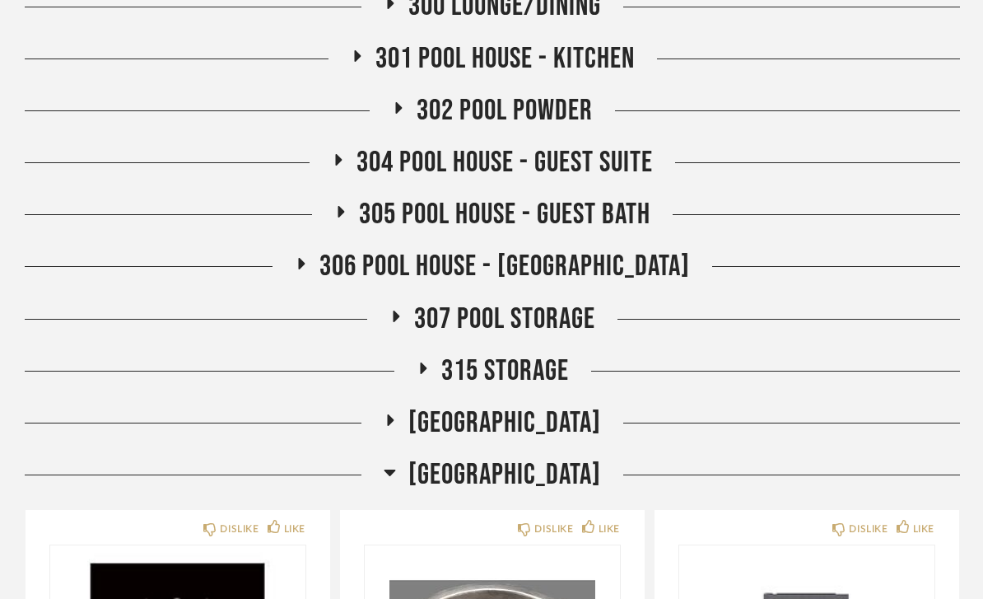
scroll to position [1849, 0]
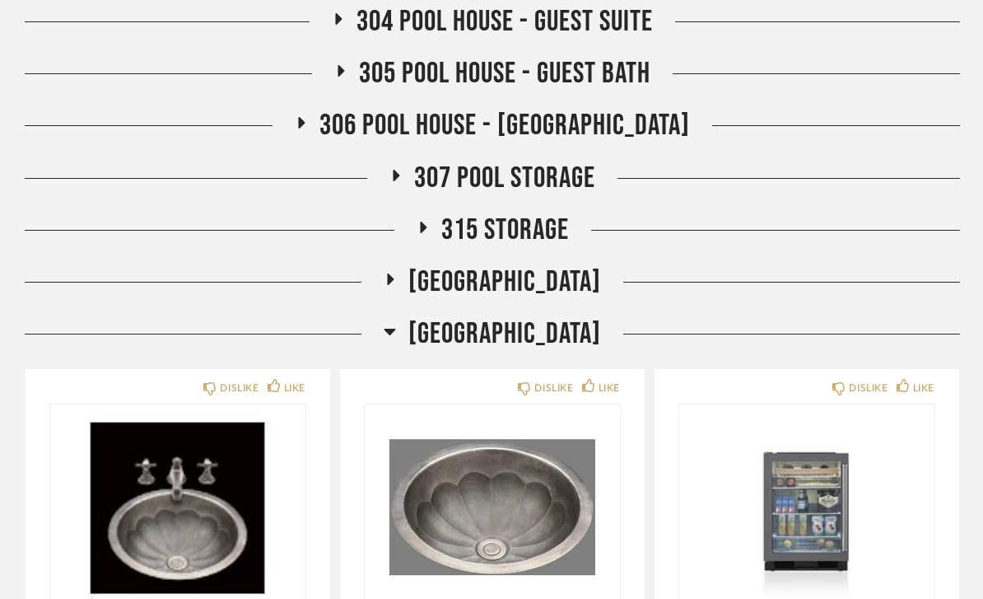
click at [595, 332] on div "[GEOGRAPHIC_DATA]" at bounding box center [493, 333] width 936 height 35
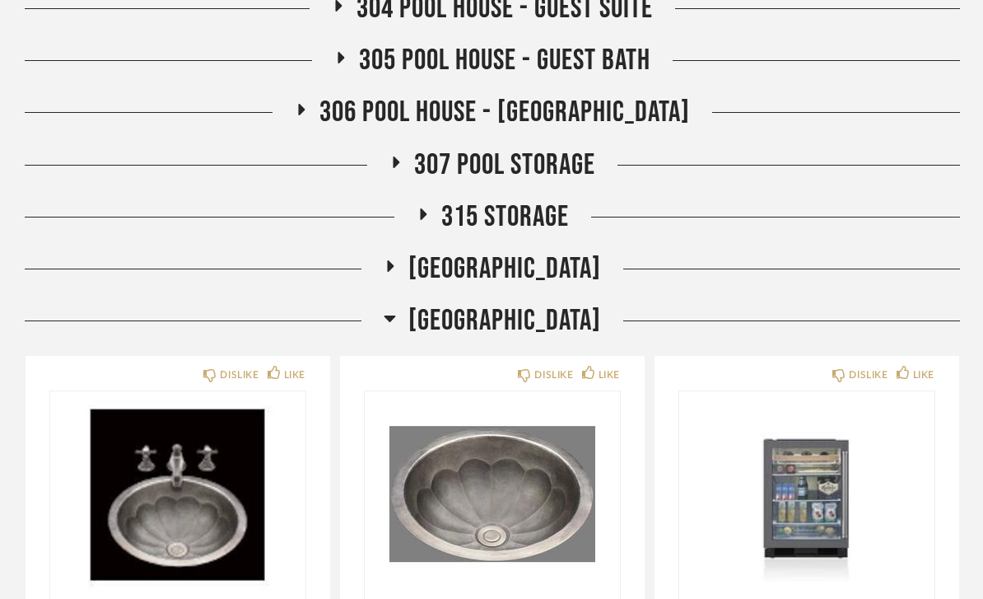
click at [547, 315] on span "[GEOGRAPHIC_DATA]" at bounding box center [504, 321] width 193 height 35
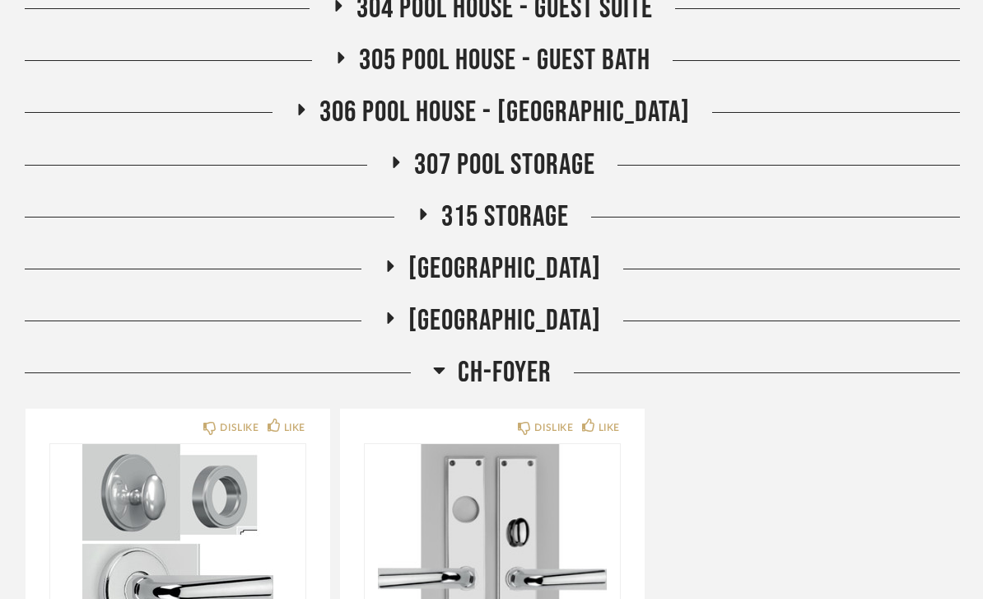
click at [561, 368] on div "CH-FOYER" at bounding box center [493, 372] width 936 height 35
click at [520, 366] on span "CH-FOYER" at bounding box center [505, 372] width 94 height 35
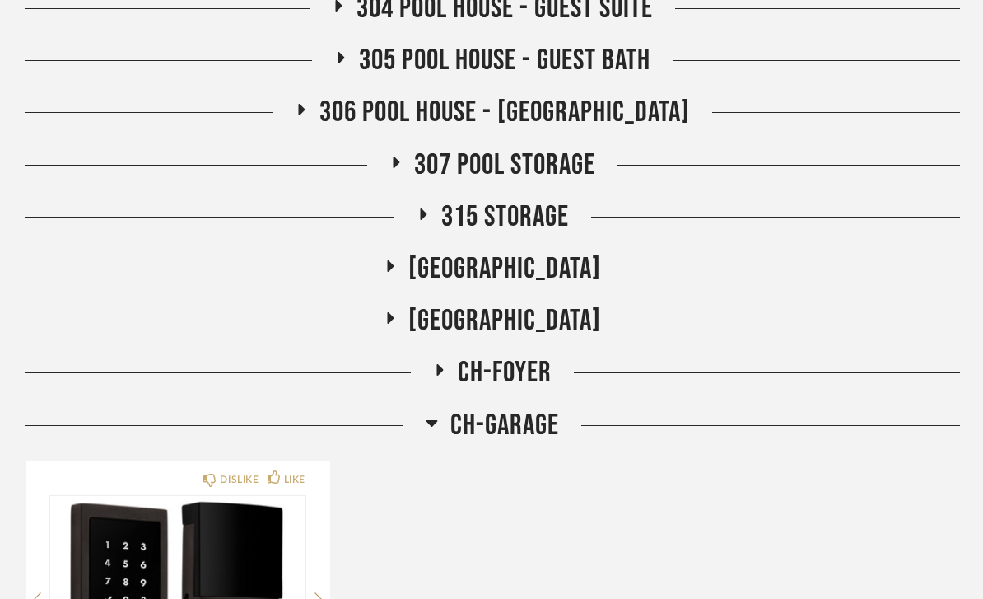
click at [532, 427] on span "CH-GARAGE" at bounding box center [504, 425] width 109 height 35
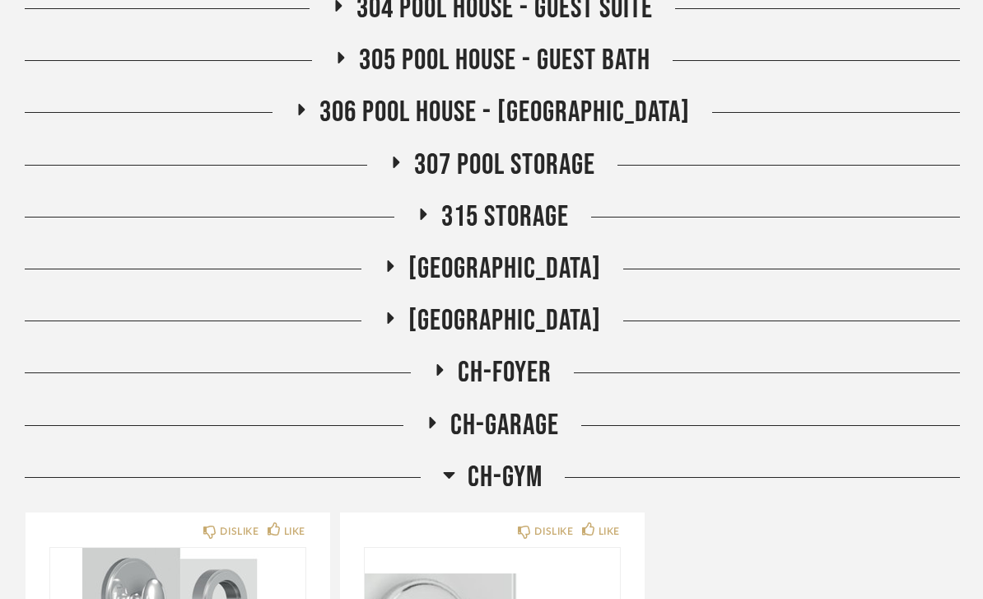
click at [519, 479] on span "CH-GYM" at bounding box center [505, 477] width 75 height 35
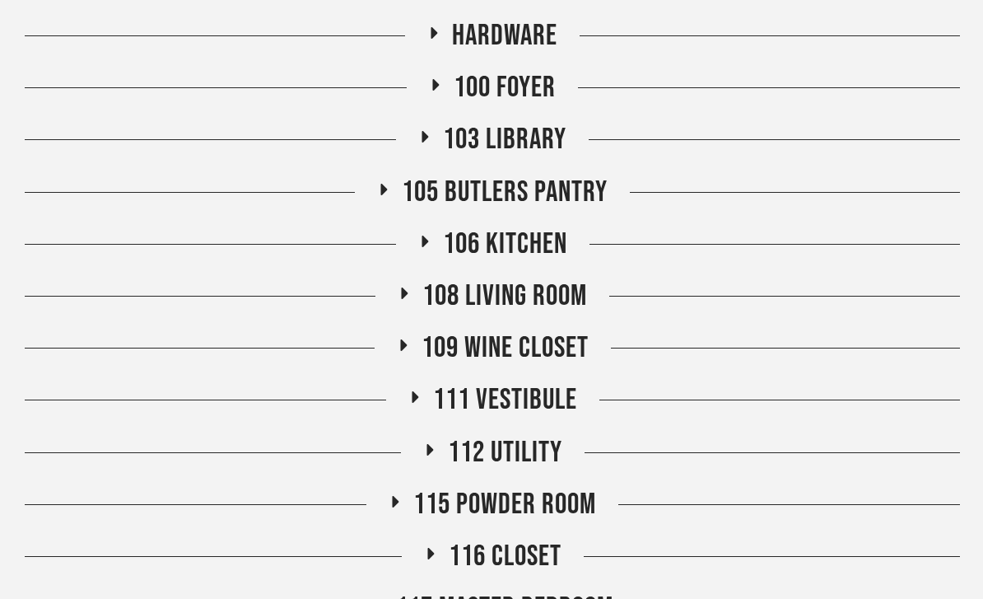
scroll to position [293, 0]
click at [535, 453] on span "112 Utility" at bounding box center [505, 452] width 114 height 35
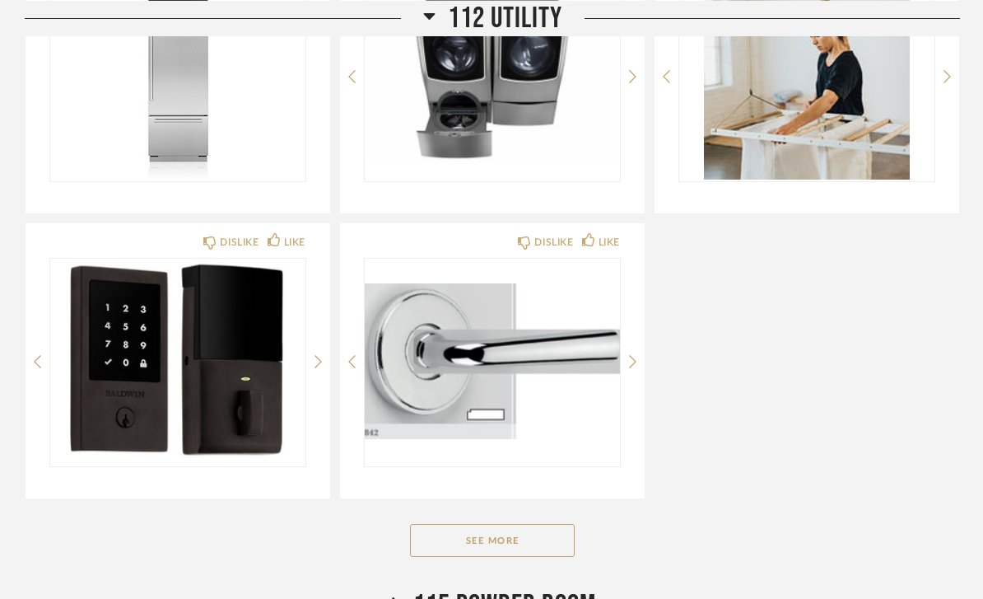
scroll to position [1100, 0]
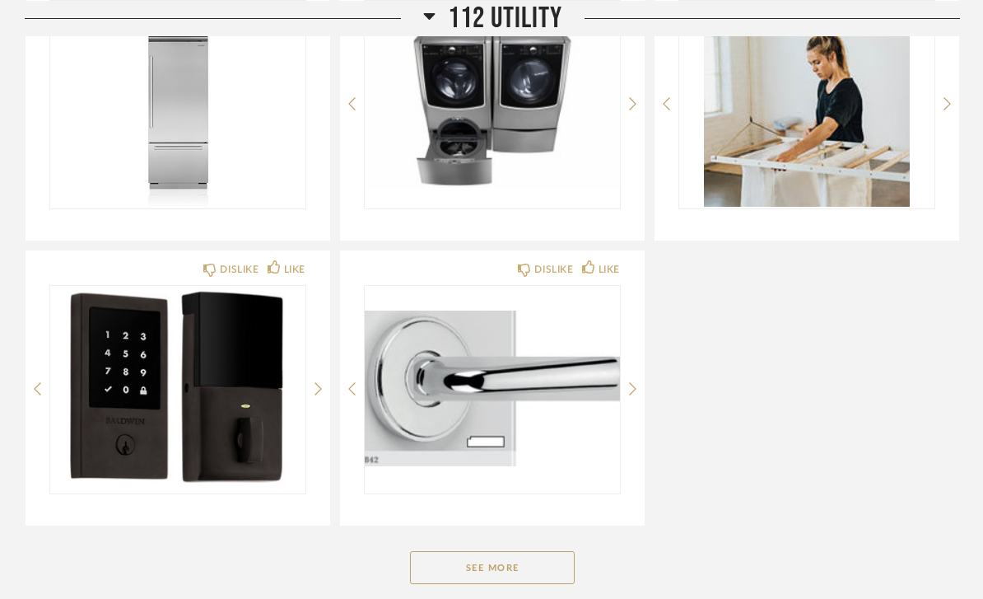
click at [540, 578] on button "See More" at bounding box center [492, 567] width 165 height 33
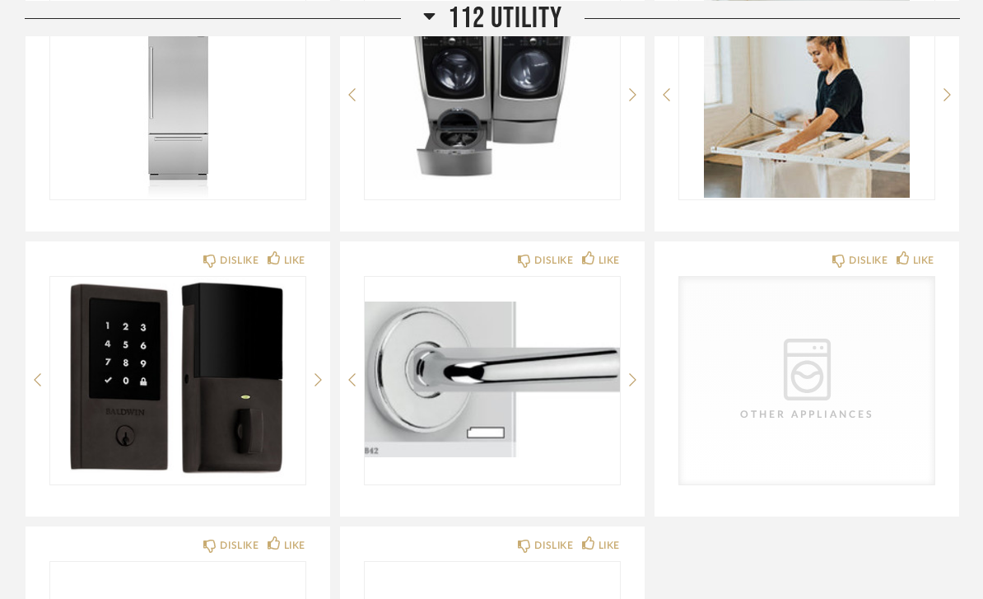
scroll to position [1099, 0]
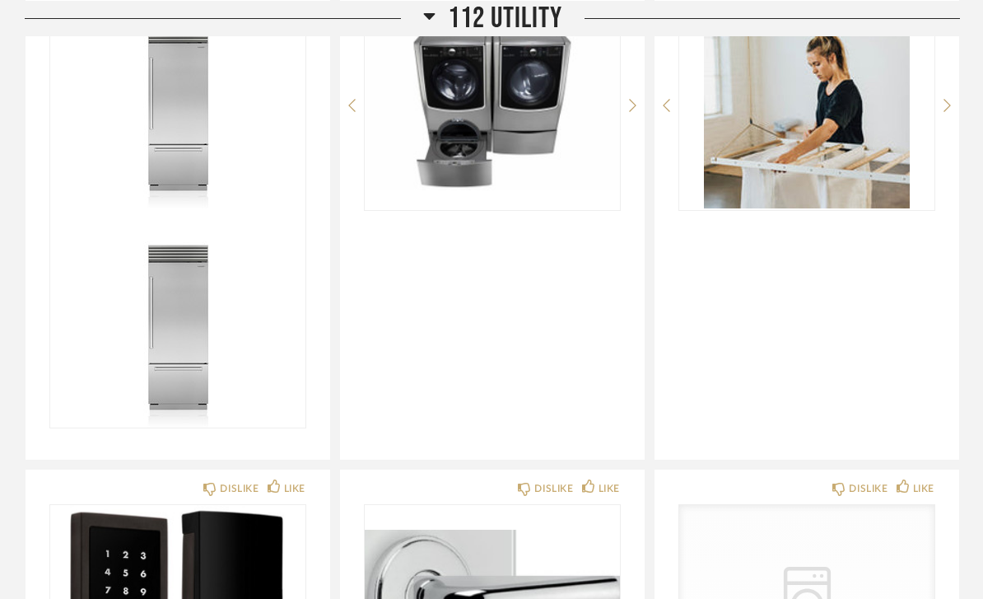
click at [225, 222] on img at bounding box center [177, 325] width 255 height 206
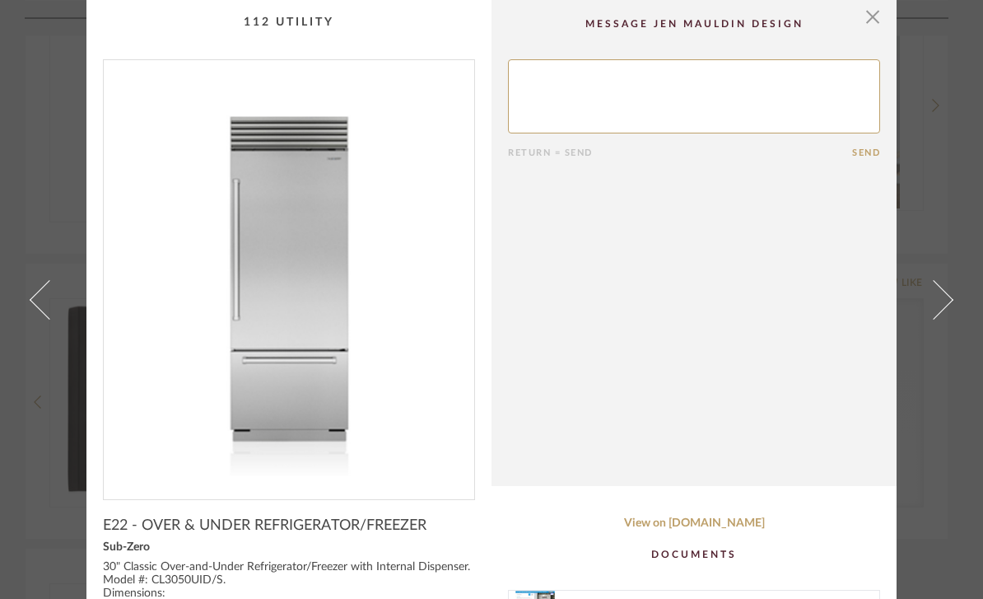
scroll to position [0, 0]
click at [875, 16] on span "button" at bounding box center [872, 16] width 33 height 33
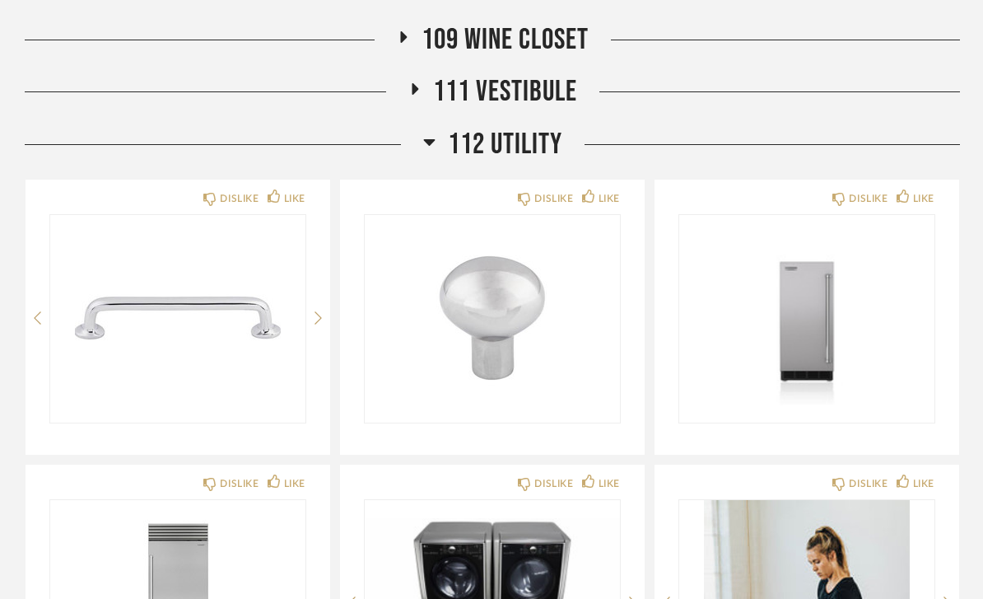
scroll to position [577, 0]
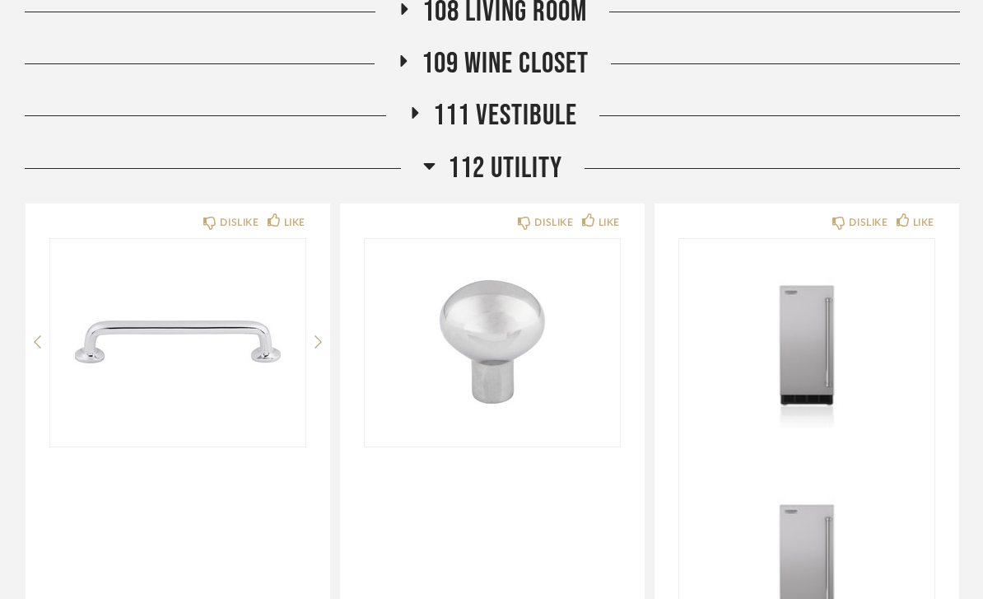
click at [860, 458] on img at bounding box center [806, 561] width 255 height 206
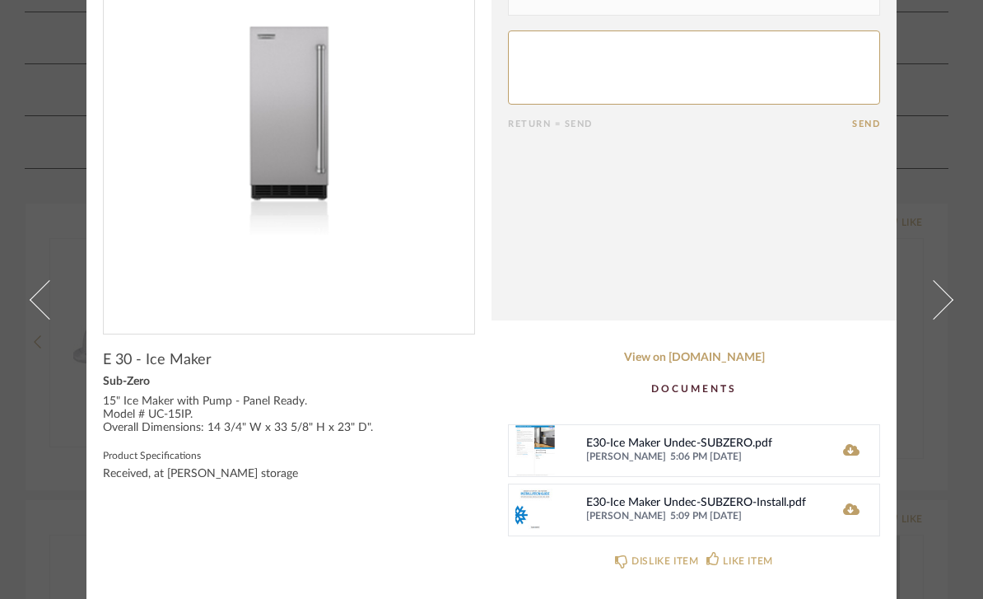
scroll to position [166, 0]
click at [848, 453] on icon at bounding box center [851, 450] width 16 height 12
